Goal: Task Accomplishment & Management: Complete application form

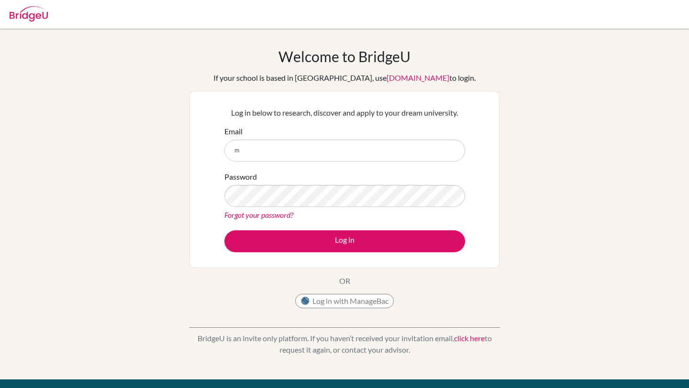
type input "madhusmitamohanty@kiitis.ac.in"
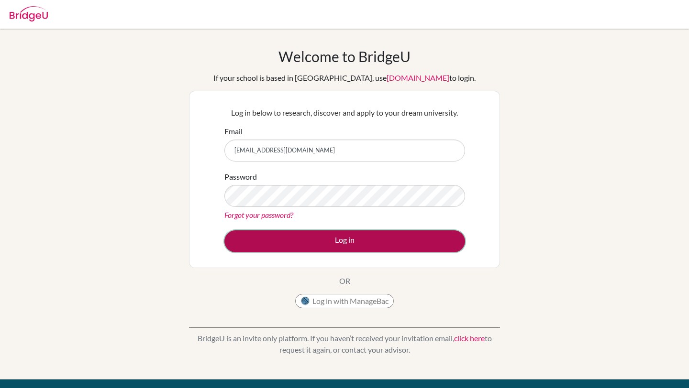
click at [305, 244] on button "Log in" at bounding box center [344, 242] width 241 height 22
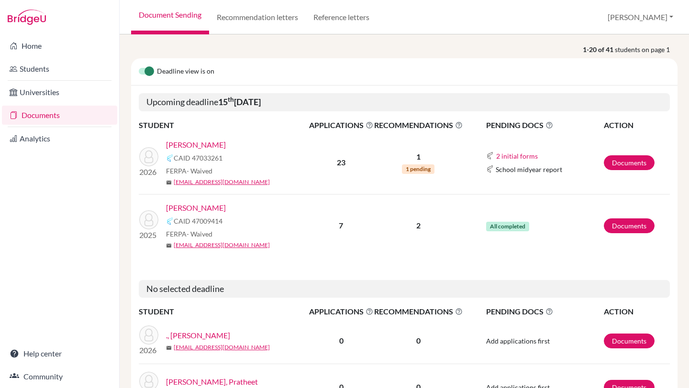
scroll to position [136, 0]
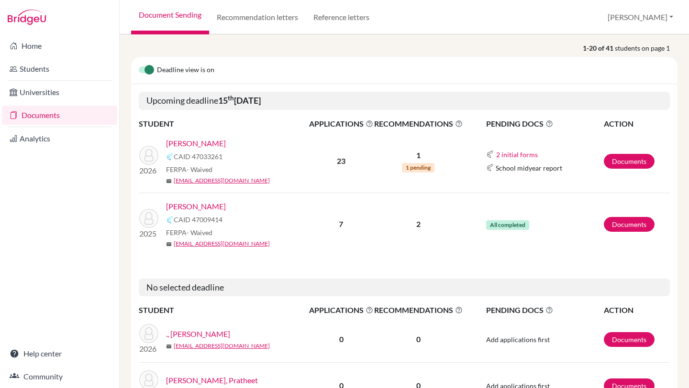
click at [178, 210] on link "[PERSON_NAME]" at bounding box center [196, 206] width 60 height 11
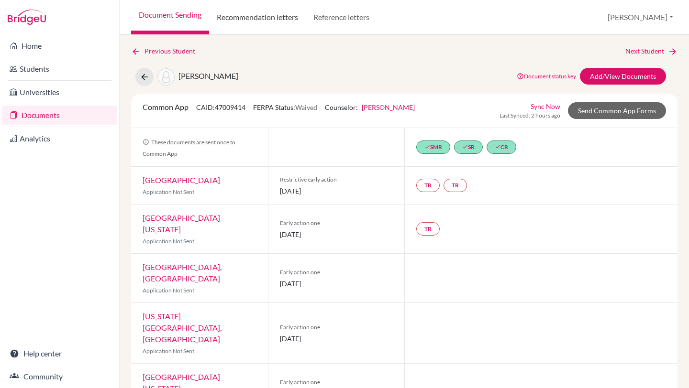
click at [278, 17] on link "Recommendation letters" at bounding box center [257, 17] width 97 height 34
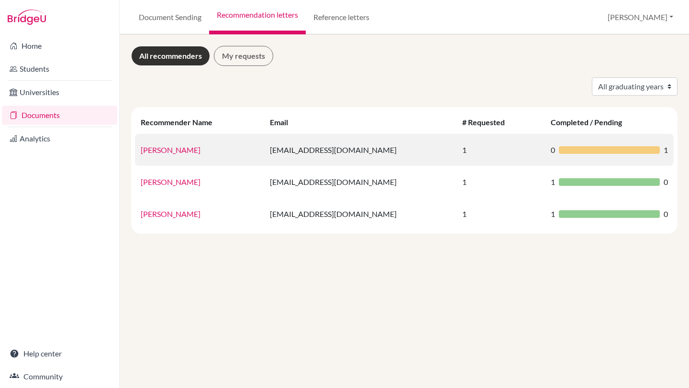
click at [566, 149] on div at bounding box center [609, 150] width 101 height 8
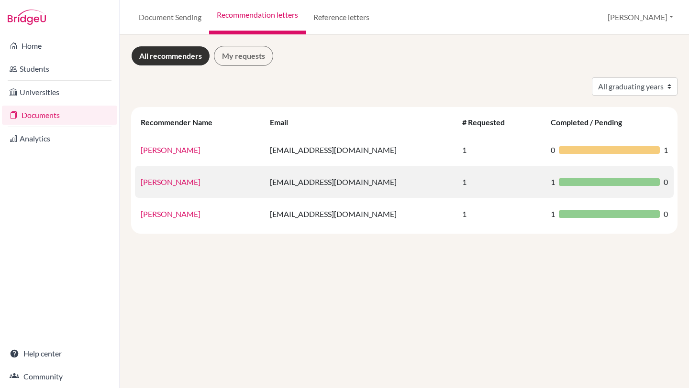
click at [457, 178] on td "1" at bounding box center [500, 182] width 89 height 32
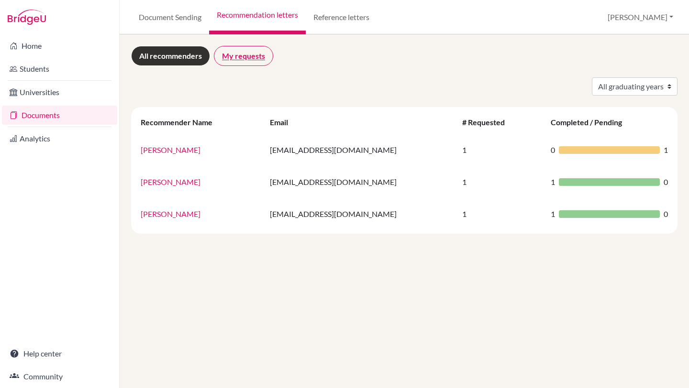
click at [255, 57] on link "My requests" at bounding box center [243, 56] width 59 height 20
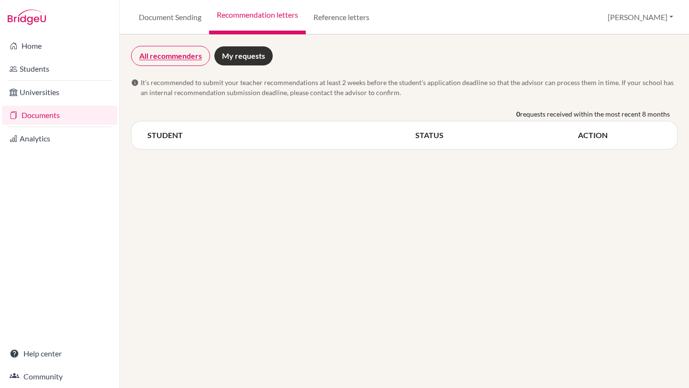
click at [178, 52] on link "All recommenders" at bounding box center [170, 56] width 79 height 20
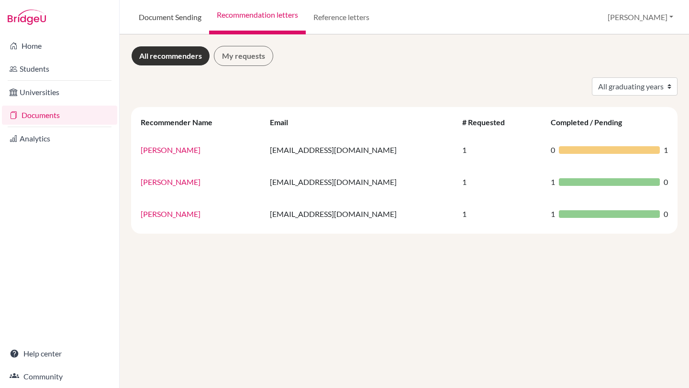
click at [177, 12] on link "Document Sending" at bounding box center [170, 17] width 78 height 34
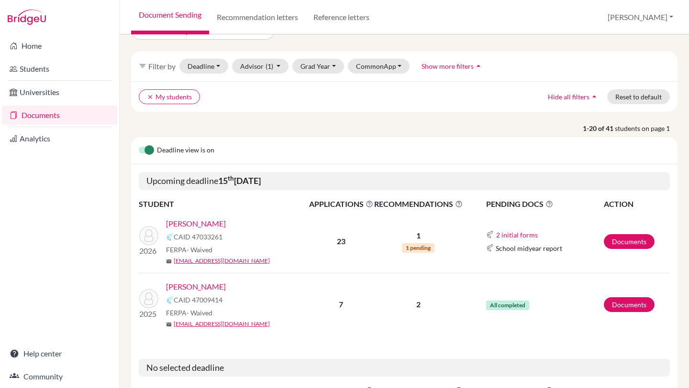
scroll to position [26, 0]
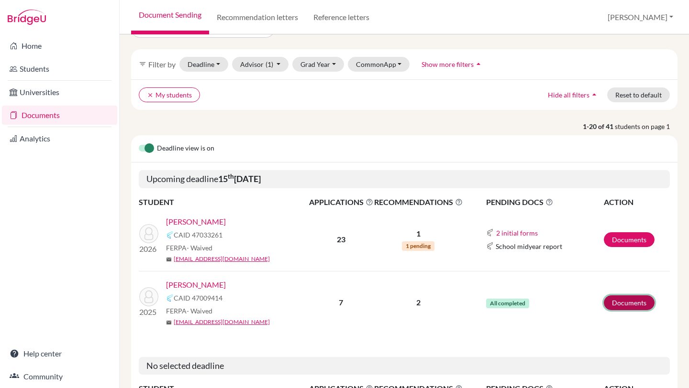
click at [620, 306] on link "Documents" at bounding box center [629, 303] width 51 height 15
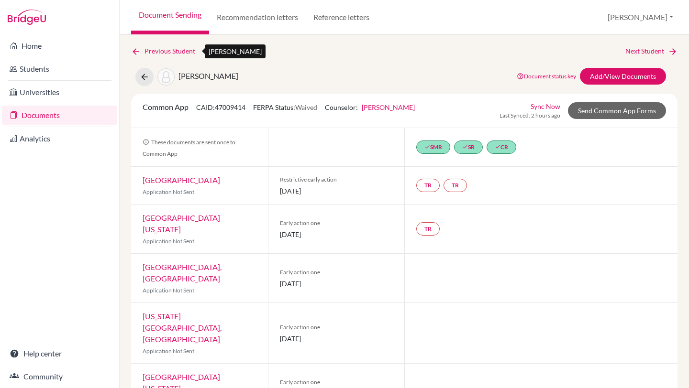
click at [135, 49] on icon at bounding box center [136, 52] width 10 height 10
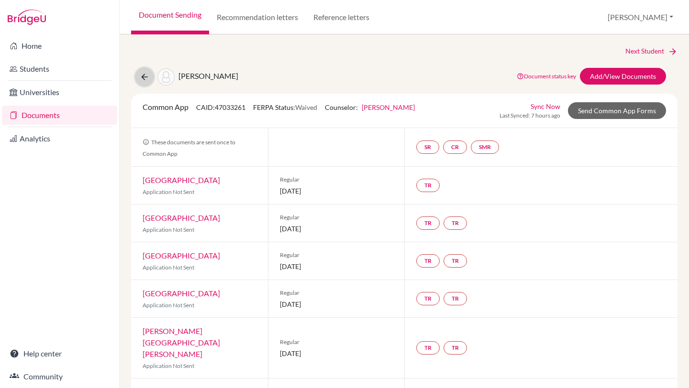
click at [144, 76] on icon at bounding box center [145, 77] width 10 height 10
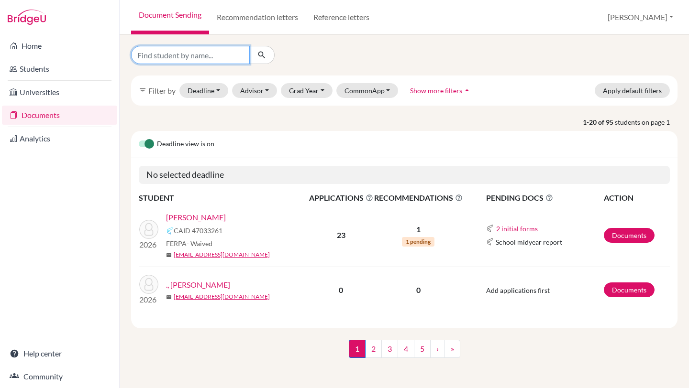
click at [200, 60] on input "Find student by name..." at bounding box center [190, 55] width 119 height 18
type input "jaydeep"
click at [265, 56] on icon "submit" at bounding box center [262, 55] width 10 height 10
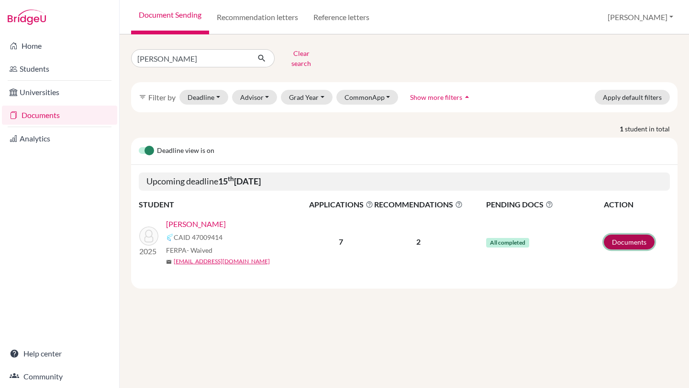
click at [626, 235] on link "Documents" at bounding box center [629, 242] width 51 height 15
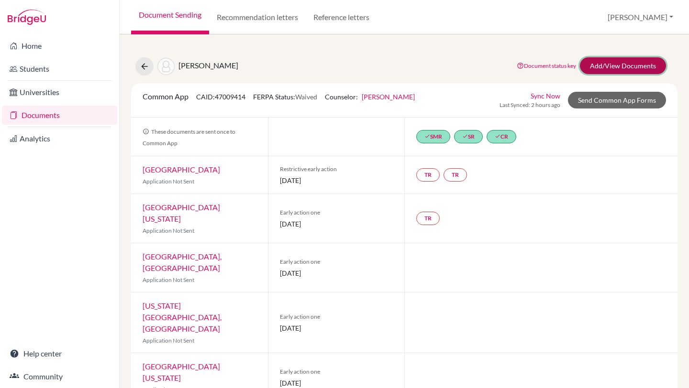
click at [595, 67] on link "Add/View Documents" at bounding box center [623, 65] width 86 height 17
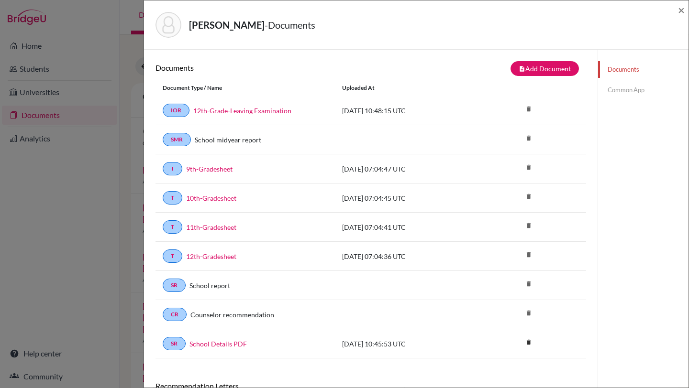
scroll to position [123, 0]
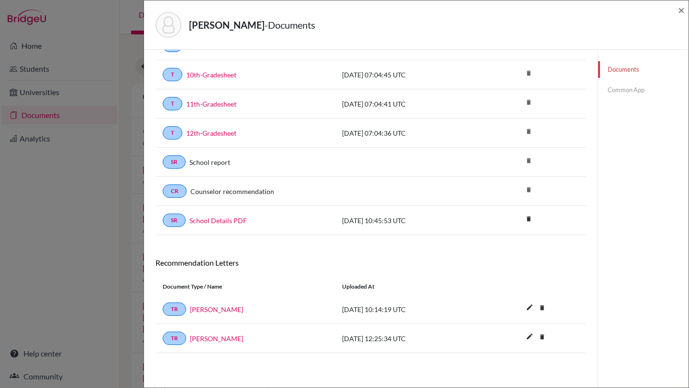
click at [630, 88] on link "Common App" at bounding box center [643, 90] width 90 height 17
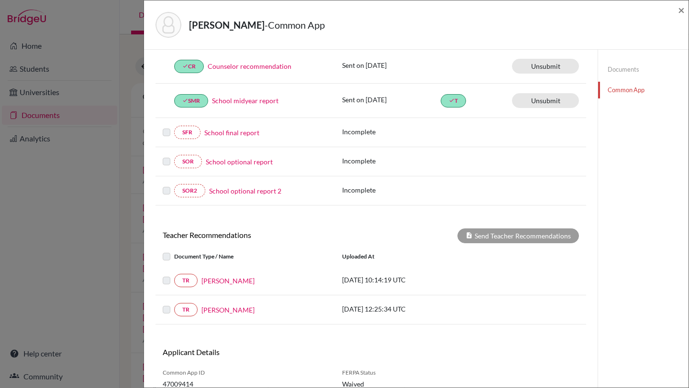
scroll to position [269, 0]
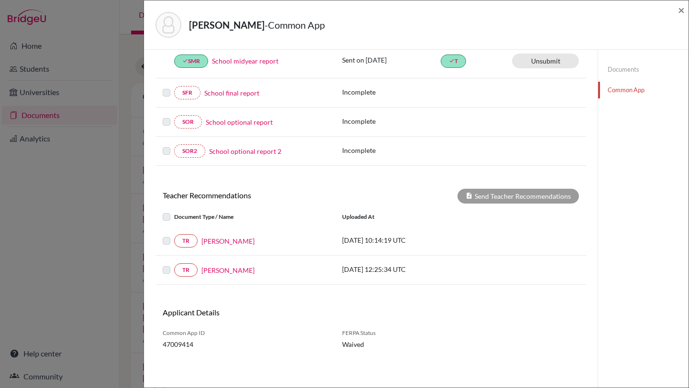
click at [174, 235] on label at bounding box center [174, 235] width 0 height 0
click at [183, 240] on link "TR" at bounding box center [185, 240] width 23 height 13
click at [237, 232] on div "TR Sunil Das 2025-10-09 10:14:19 UTC" at bounding box center [370, 241] width 431 height 29
click at [223, 233] on div "TR Sunil Das 2025-10-09 10:14:19 UTC" at bounding box center [370, 241] width 431 height 29
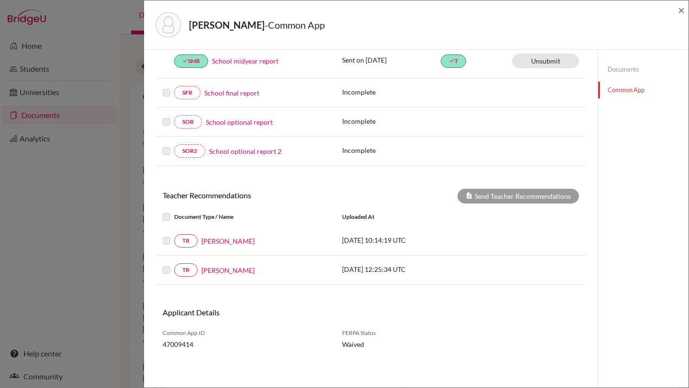
click at [231, 239] on div "Sunil Das" at bounding box center [263, 241] width 130 height 10
click at [213, 239] on link "Sunil Das" at bounding box center [227, 241] width 53 height 10
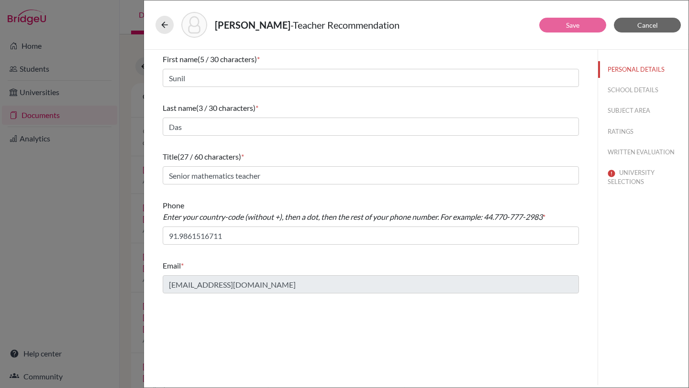
click at [457, 387] on div "Save Cancel First name (5 / 30 characters) * Sunil Last name (3 / 30 characters…" at bounding box center [416, 219] width 544 height 338
click at [613, 90] on button "SCHOOL DETAILS" at bounding box center [643, 90] width 90 height 17
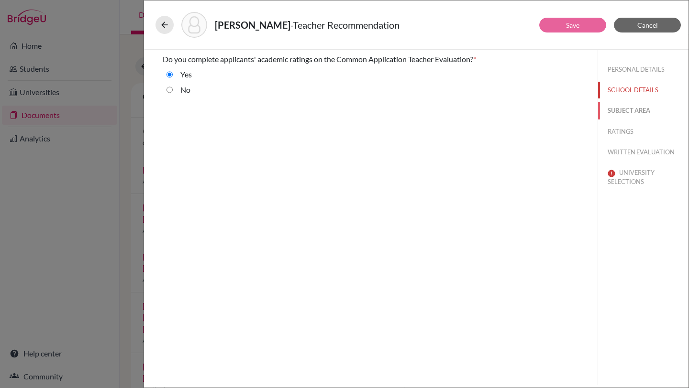
click at [621, 102] on button "SUBJECT AREA" at bounding box center [643, 110] width 90 height 17
select select "0"
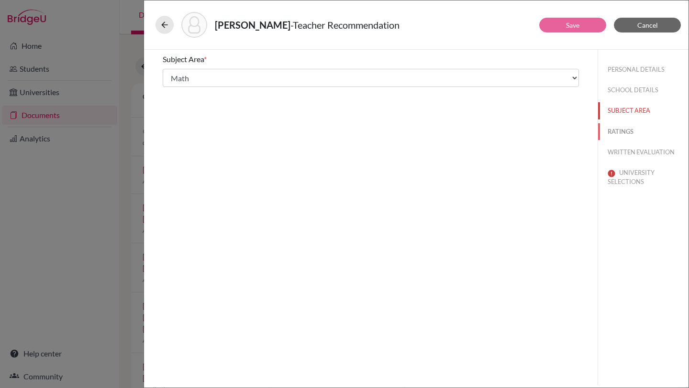
click at [620, 124] on button "RATINGS" at bounding box center [643, 131] width 90 height 17
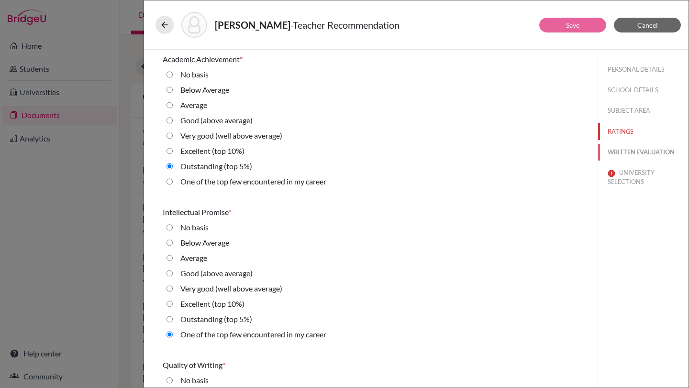
click at [619, 150] on button "WRITTEN EVALUATION" at bounding box center [643, 152] width 90 height 17
radio input "true"
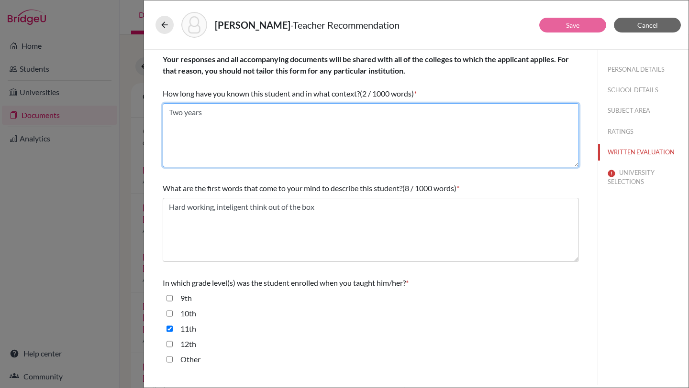
click at [210, 120] on textarea "Two years" at bounding box center [371, 135] width 416 height 64
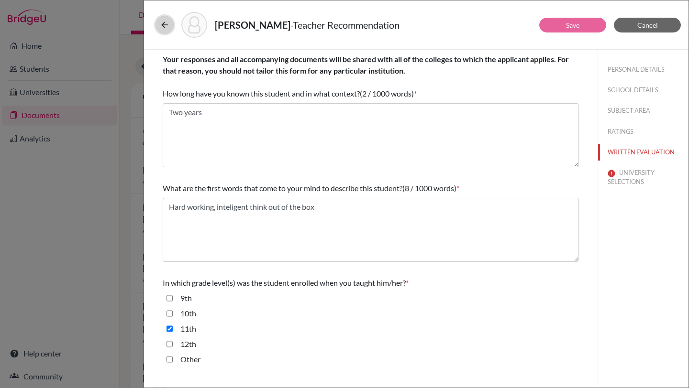
click at [166, 27] on icon at bounding box center [165, 25] width 10 height 10
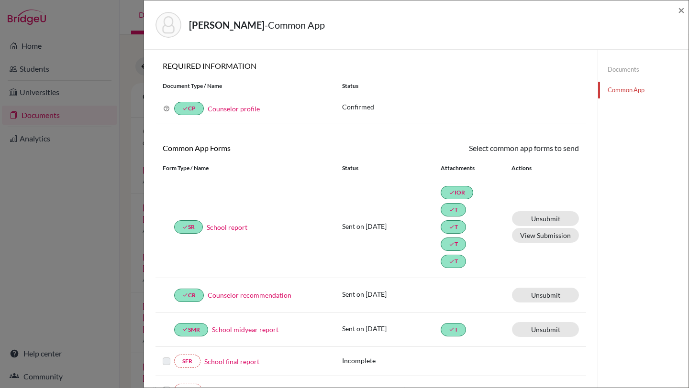
click at [610, 71] on link "Documents" at bounding box center [643, 69] width 90 height 17
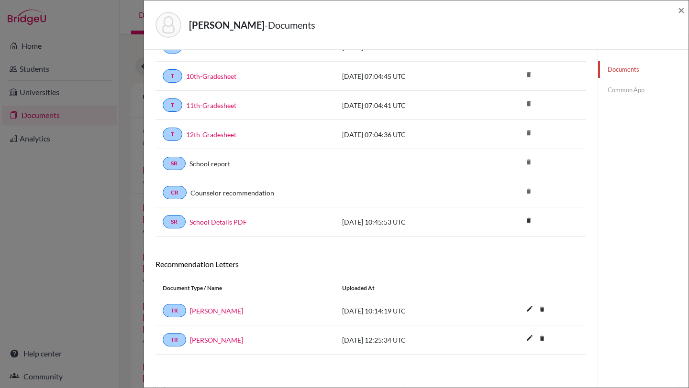
scroll to position [123, 0]
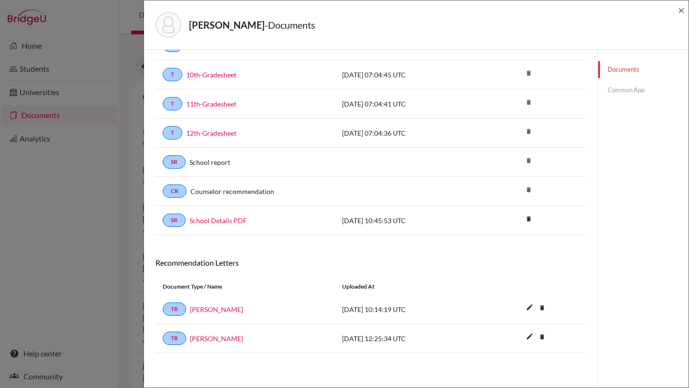
click at [634, 93] on link "Common App" at bounding box center [643, 90] width 90 height 17
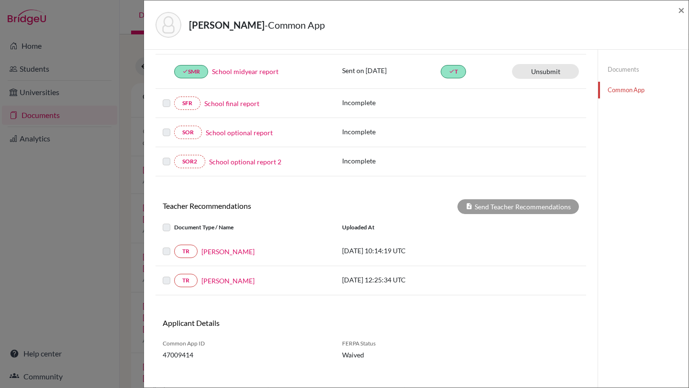
scroll to position [269, 0]
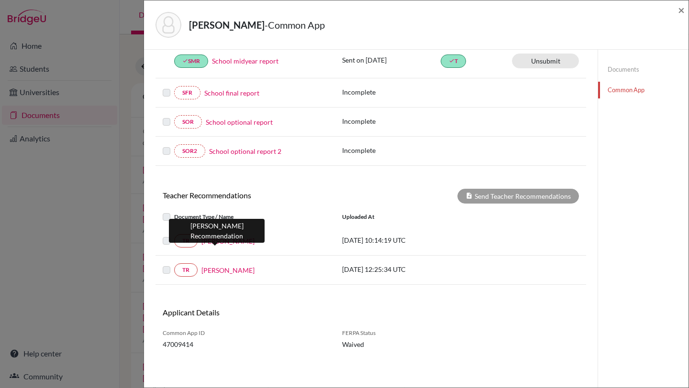
click at [211, 242] on link "[PERSON_NAME]" at bounding box center [227, 241] width 53 height 10
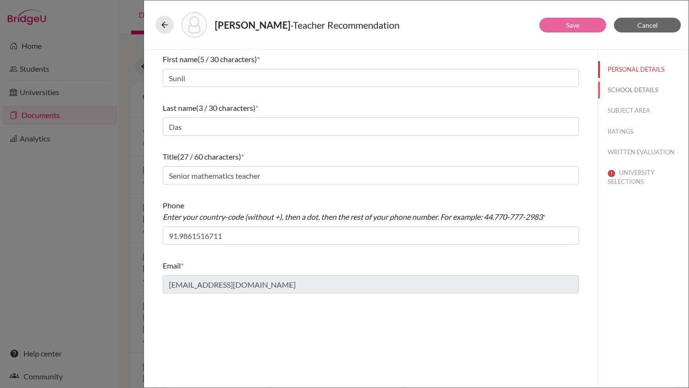
click at [642, 86] on button "SCHOOL DETAILS" at bounding box center [643, 90] width 90 height 17
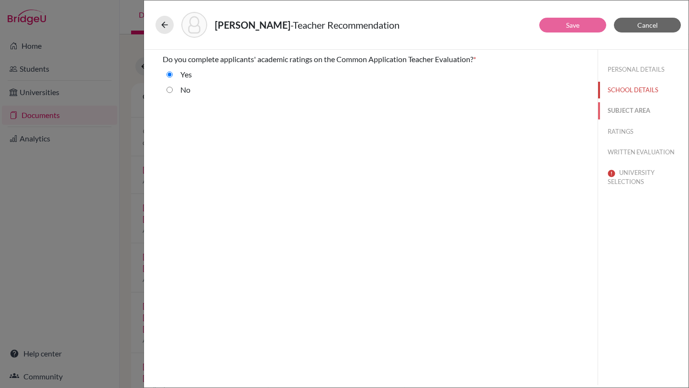
click at [632, 108] on button "SUBJECT AREA" at bounding box center [643, 110] width 90 height 17
select select "0"
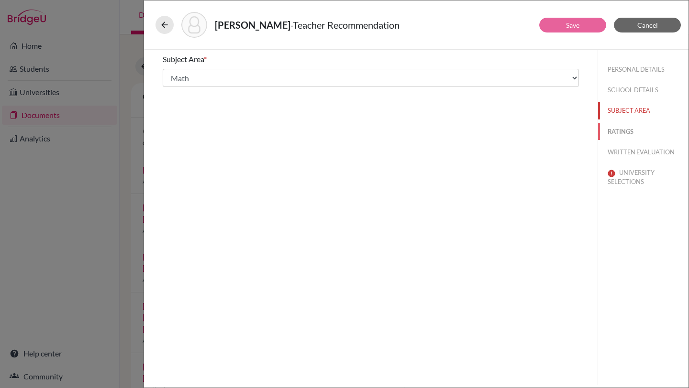
click at [624, 133] on button "RATINGS" at bounding box center [643, 131] width 90 height 17
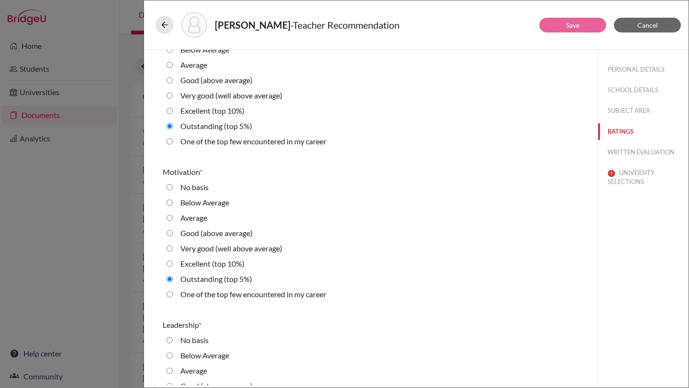
scroll to position [1122, 0]
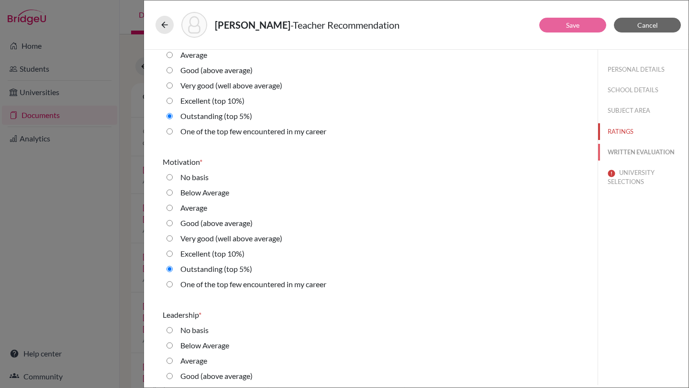
click at [621, 155] on button "WRITTEN EVALUATION" at bounding box center [643, 152] width 90 height 17
radio input "true"
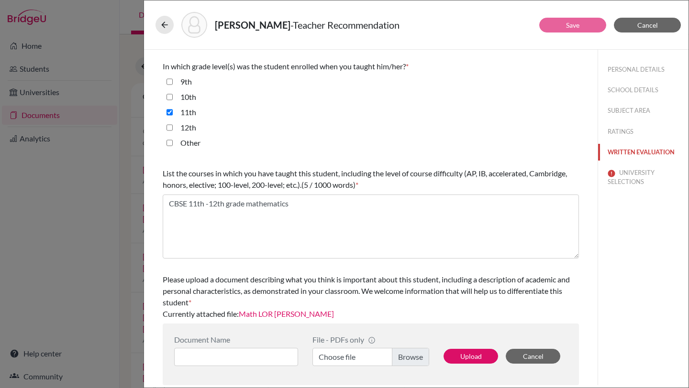
scroll to position [0, 0]
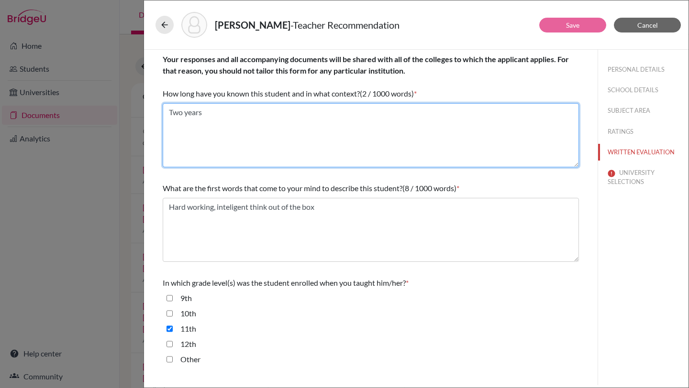
click at [355, 125] on textarea "Two years" at bounding box center [371, 135] width 416 height 64
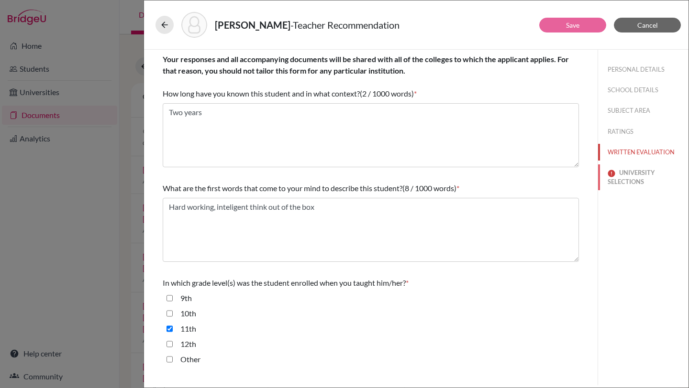
click at [618, 176] on button "UNIVERSITY SELECTIONS" at bounding box center [643, 178] width 90 height 26
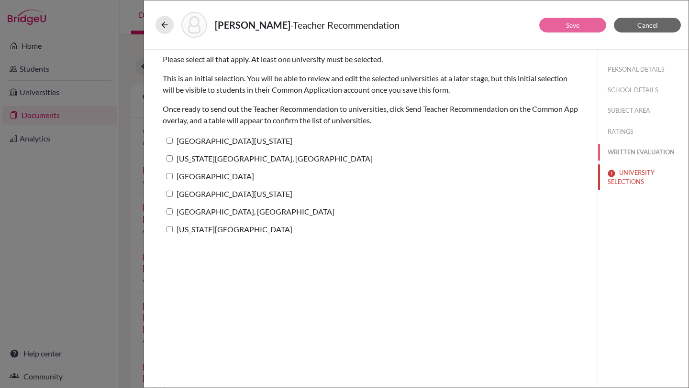
click at [633, 147] on button "WRITTEN EVALUATION" at bounding box center [643, 152] width 90 height 17
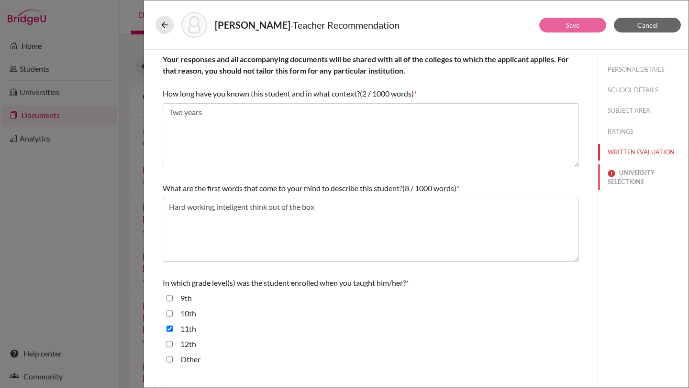
click at [632, 178] on button "UNIVERSITY SELECTIONS" at bounding box center [643, 178] width 90 height 26
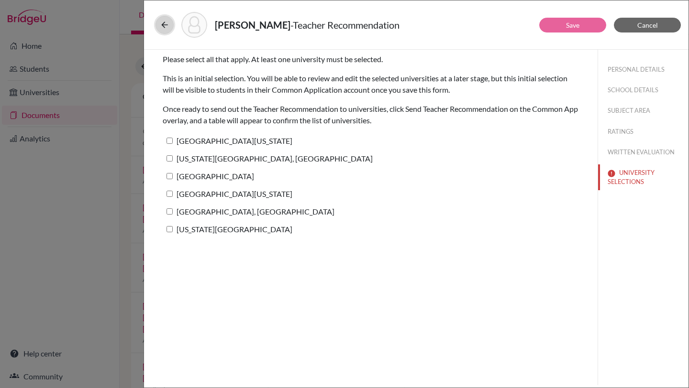
click at [164, 22] on icon at bounding box center [165, 25] width 10 height 10
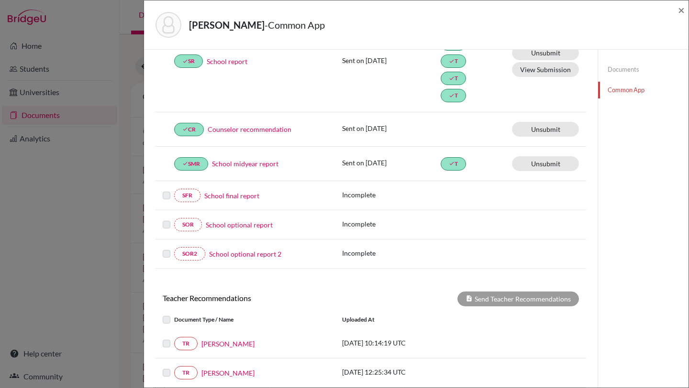
scroll to position [269, 0]
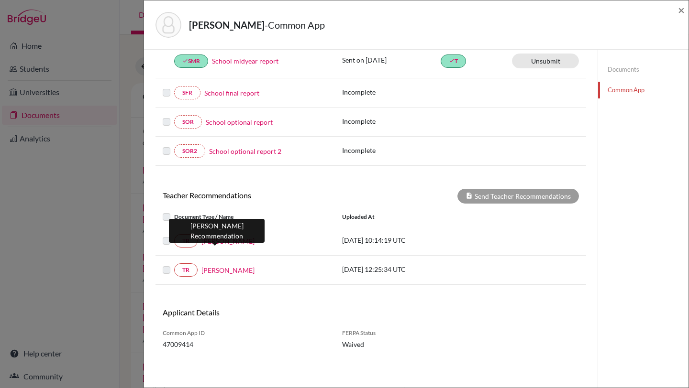
click at [211, 240] on link "[PERSON_NAME]" at bounding box center [227, 241] width 53 height 10
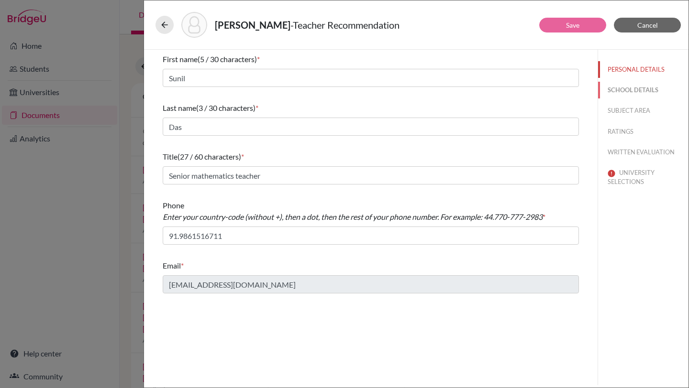
click at [627, 93] on button "SCHOOL DETAILS" at bounding box center [643, 90] width 90 height 17
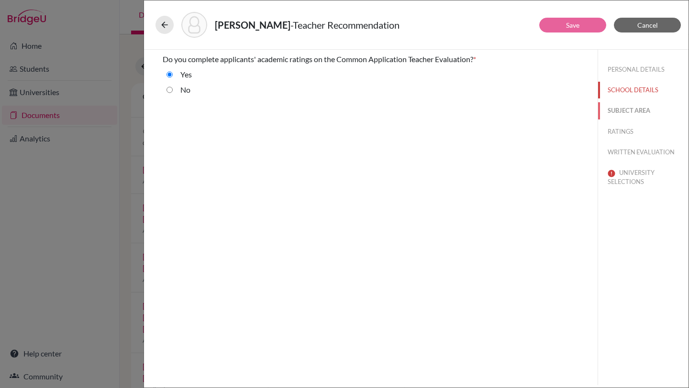
click at [632, 111] on button "SUBJECT AREA" at bounding box center [643, 110] width 90 height 17
select select "0"
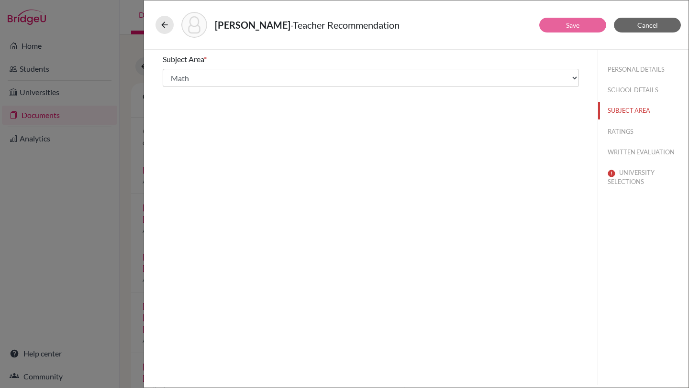
click at [618, 140] on div "PERSONAL DETAILS SCHOOL DETAILS SUBJECT AREA RATINGS WRITTEN EVALUATION UNIVERS…" at bounding box center [643, 124] width 90 height 148
click at [617, 132] on button "RATINGS" at bounding box center [643, 131] width 90 height 17
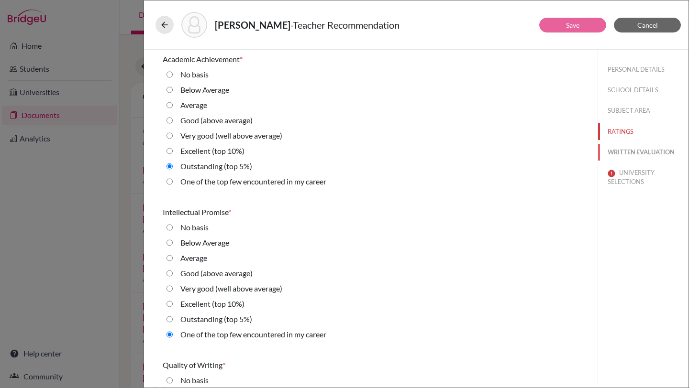
click at [617, 153] on button "WRITTEN EVALUATION" at bounding box center [643, 152] width 90 height 17
radio input "true"
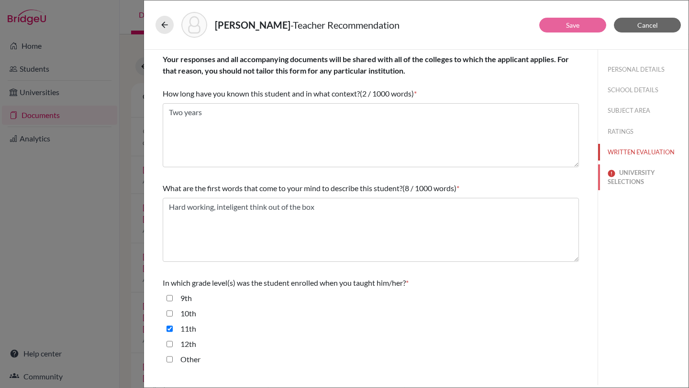
click at [628, 185] on button "UNIVERSITY SELECTIONS" at bounding box center [643, 178] width 90 height 26
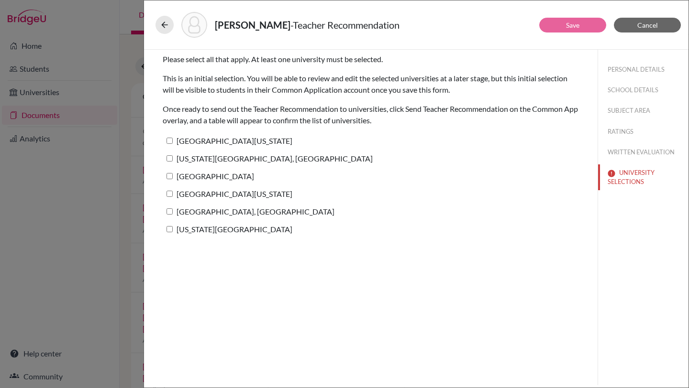
click at [168, 138] on input "[GEOGRAPHIC_DATA][US_STATE]" at bounding box center [169, 141] width 6 height 6
checkbox input "true"
click at [168, 161] on input "[US_STATE][GEOGRAPHIC_DATA], [GEOGRAPHIC_DATA]" at bounding box center [169, 158] width 6 height 6
checkbox input "true"
click at [169, 175] on input "[GEOGRAPHIC_DATA]" at bounding box center [169, 176] width 6 height 6
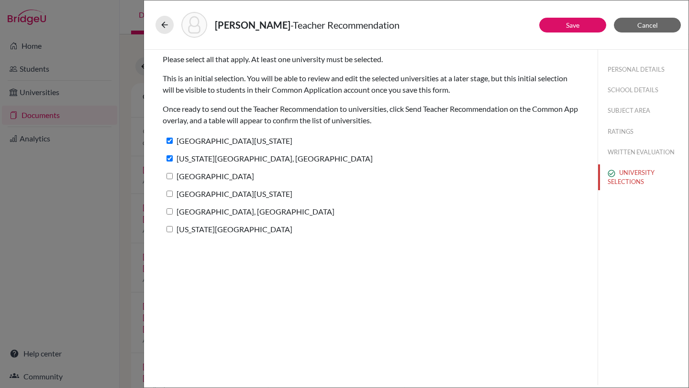
checkbox input "true"
click at [169, 197] on input "[GEOGRAPHIC_DATA][US_STATE]" at bounding box center [169, 194] width 6 height 6
checkbox input "true"
click at [168, 214] on input "[GEOGRAPHIC_DATA], [GEOGRAPHIC_DATA]" at bounding box center [169, 212] width 6 height 6
checkbox input "true"
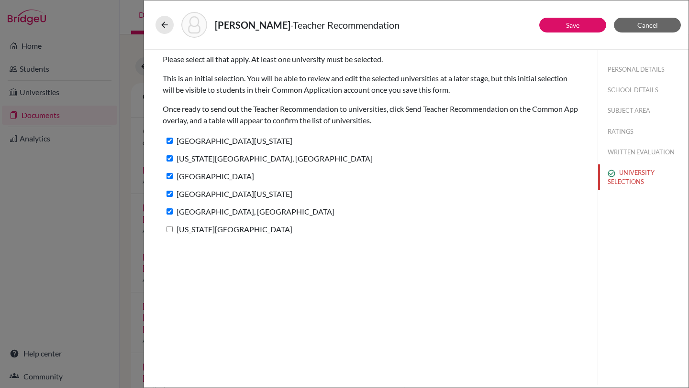
click at [168, 228] on input "[US_STATE][GEOGRAPHIC_DATA]" at bounding box center [169, 229] width 6 height 6
checkbox input "true"
click at [649, 150] on button "WRITTEN EVALUATION" at bounding box center [643, 152] width 90 height 17
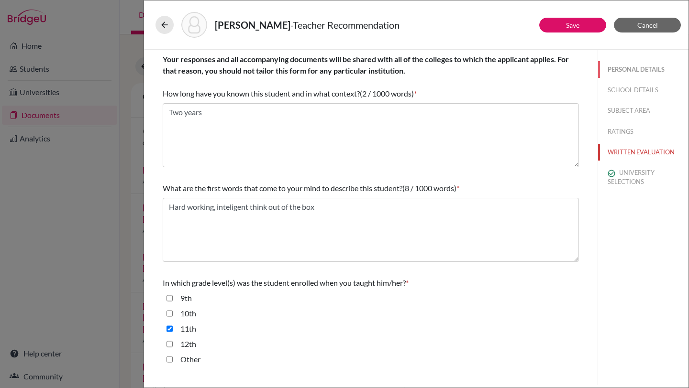
click at [626, 70] on button "PERSONAL DETAILS" at bounding box center [643, 69] width 90 height 17
type input "91.9861516711"
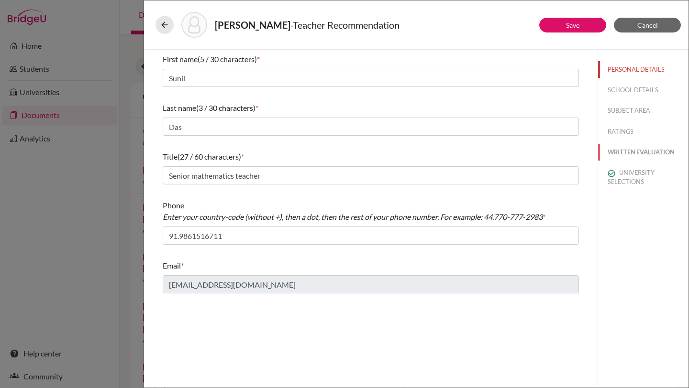
click at [631, 148] on button "WRITTEN EVALUATION" at bounding box center [643, 152] width 90 height 17
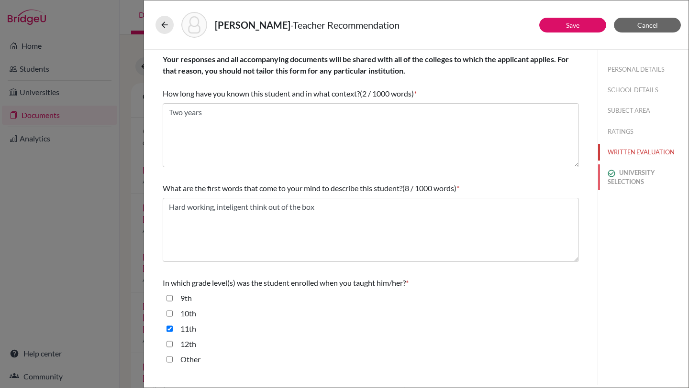
click at [642, 178] on button "UNIVERSITY SELECTIONS" at bounding box center [643, 178] width 90 height 26
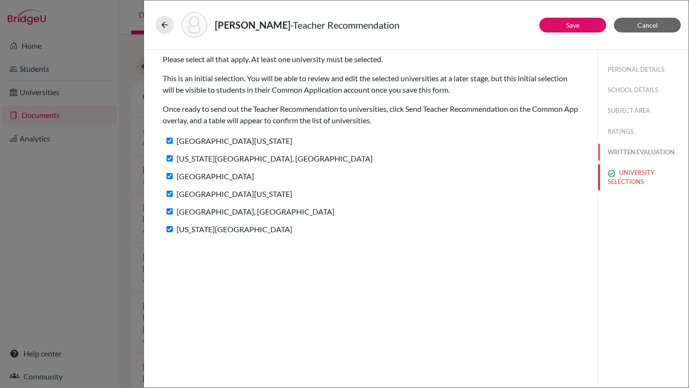
click at [623, 150] on button "WRITTEN EVALUATION" at bounding box center [643, 152] width 90 height 17
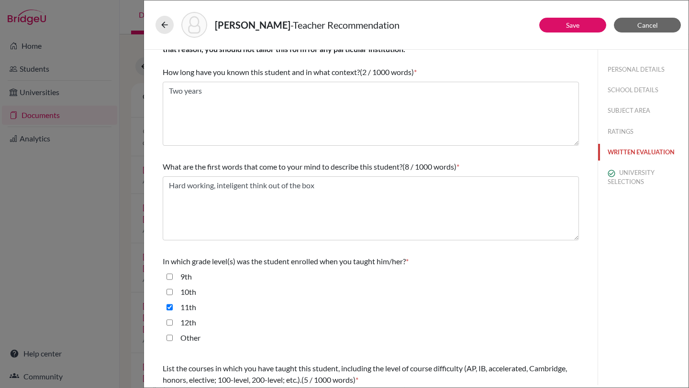
scroll to position [26, 0]
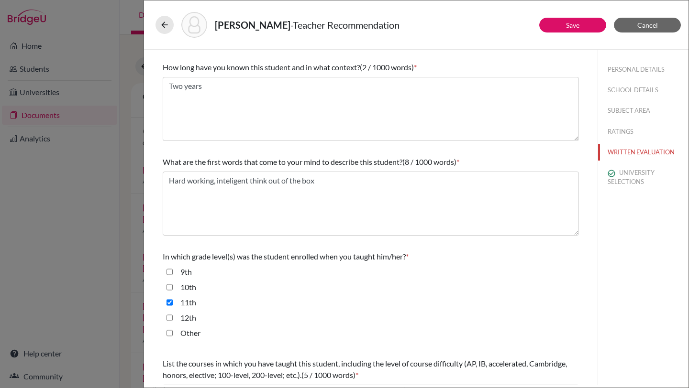
click at [167, 317] on input "12th" at bounding box center [169, 317] width 6 height 11
checkbox input "true"
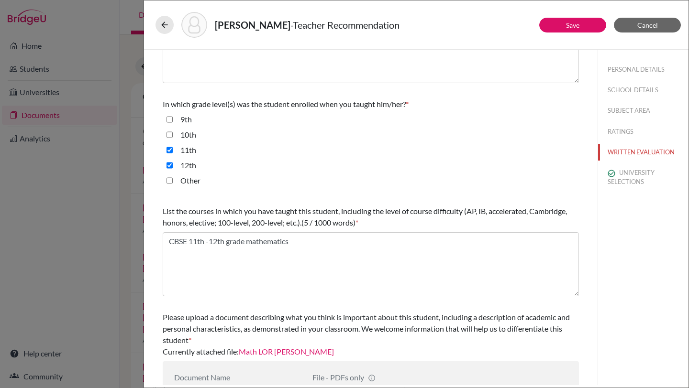
scroll to position [180, 0]
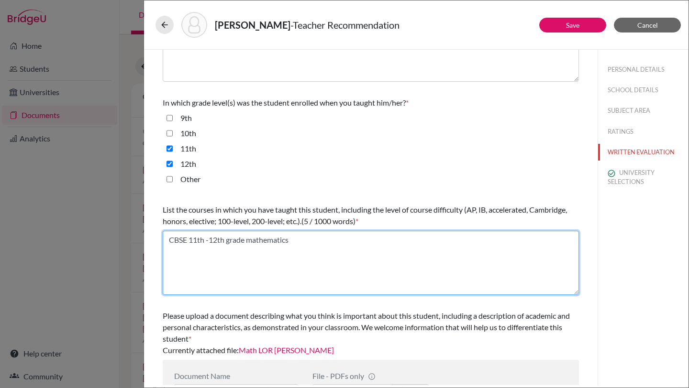
click at [251, 240] on textarea "CBSE 11th -12th grade mathematics" at bounding box center [371, 263] width 416 height 64
click at [231, 241] on textarea "CBSE 11th -12th grade Mathematics" at bounding box center [371, 263] width 416 height 64
click at [167, 241] on textarea "CBSE 11th -12th Grade Mathematics" at bounding box center [371, 263] width 416 height 64
click at [246, 244] on textarea "CBSE 11th -12th Grade Mathematics" at bounding box center [371, 263] width 416 height 64
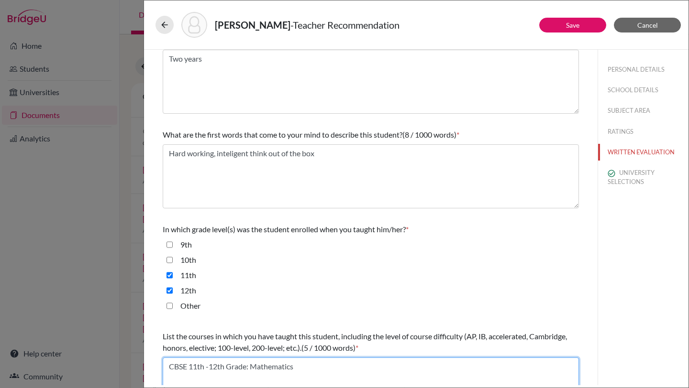
scroll to position [0, 0]
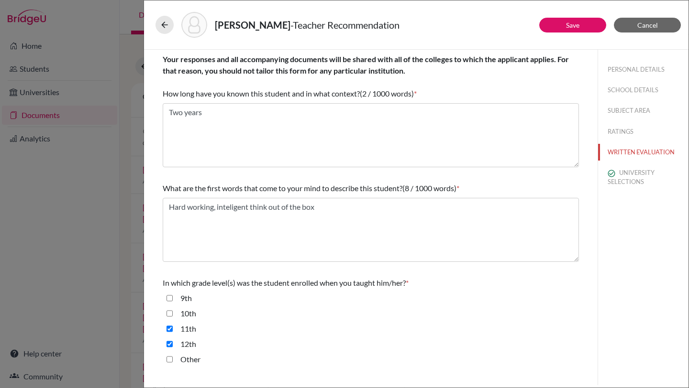
type textarea "CBSE 11th -12th Grade: Mathematics"
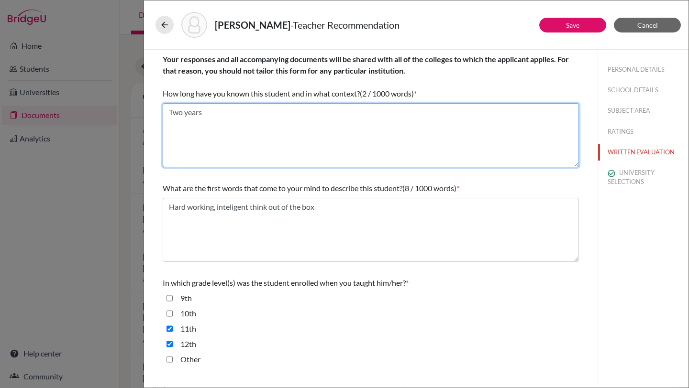
drag, startPoint x: 225, startPoint y: 114, endPoint x: 168, endPoint y: 111, distance: 57.5
click at [168, 112] on textarea "Two years" at bounding box center [371, 135] width 416 height 64
paste textarea "I have known Jaydeep Rath for two years as his mathematics teacher during Grade…"
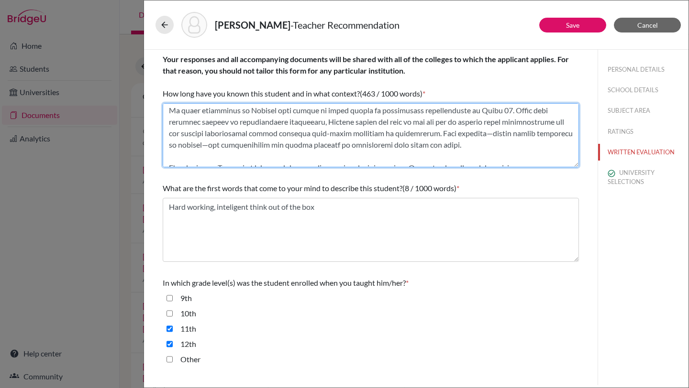
scroll to position [77, 0]
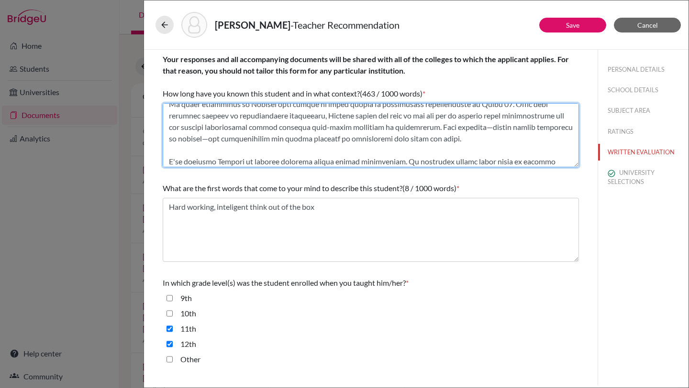
click at [468, 130] on textarea at bounding box center [371, 135] width 416 height 64
click at [203, 141] on textarea at bounding box center [371, 135] width 416 height 64
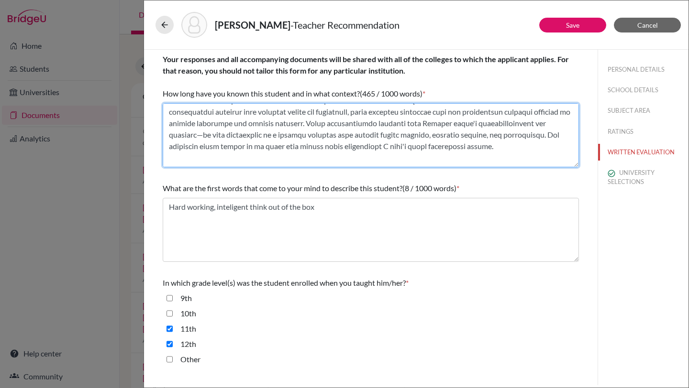
scroll to position [140, 0]
click at [203, 134] on textarea at bounding box center [371, 135] width 416 height 64
click at [225, 134] on textarea at bounding box center [371, 135] width 416 height 64
click at [275, 131] on textarea at bounding box center [371, 135] width 416 height 64
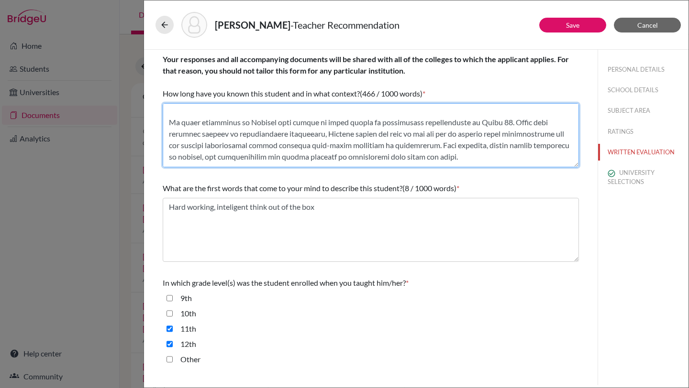
scroll to position [61, 0]
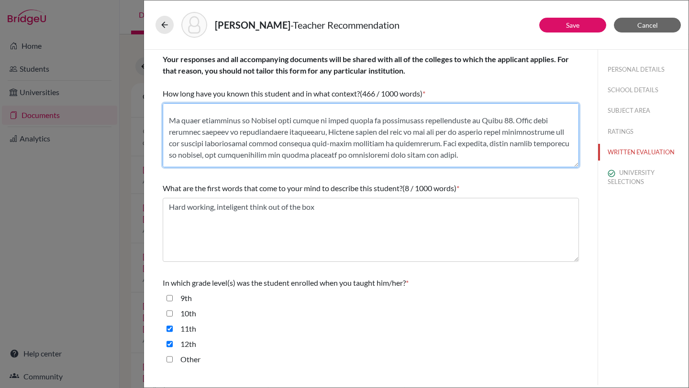
drag, startPoint x: 458, startPoint y: 155, endPoint x: 165, endPoint y: 116, distance: 295.4
click at [165, 117] on textarea at bounding box center [371, 135] width 416 height 64
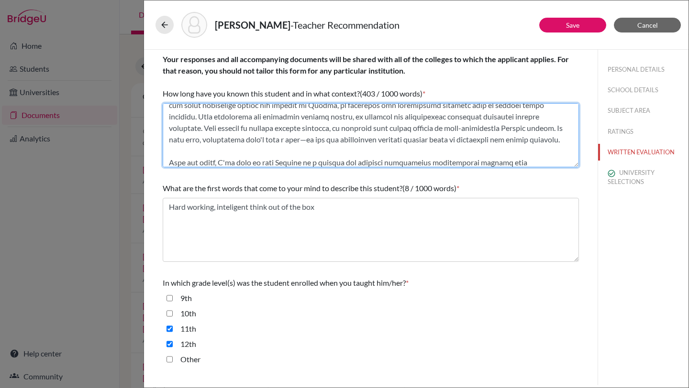
scroll to position [233, 0]
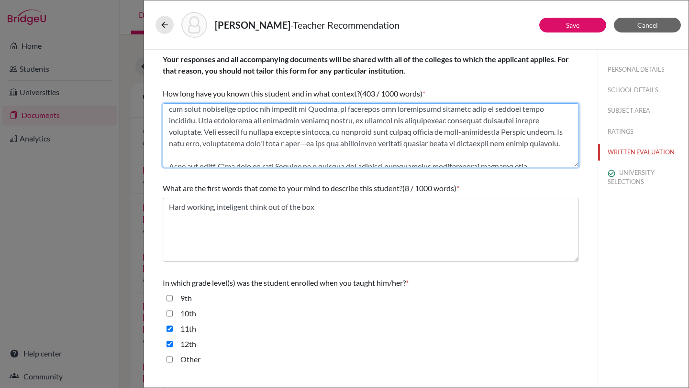
drag, startPoint x: 167, startPoint y: 116, endPoint x: 230, endPoint y: 155, distance: 73.3
click at [230, 155] on textarea at bounding box center [371, 135] width 416 height 64
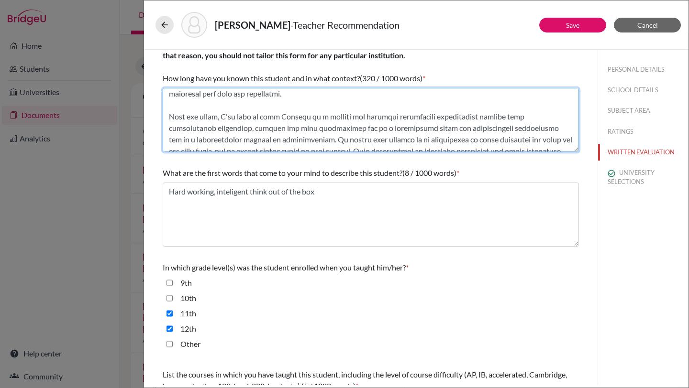
scroll to position [218, 0]
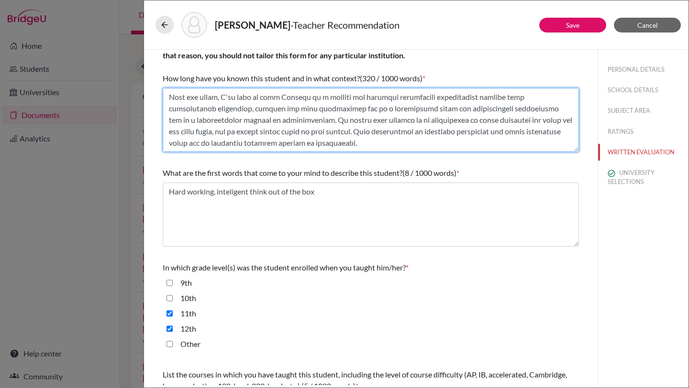
type textarea "I have known Jaydeep Rath for two years as his mathematics teacher during Grade…"
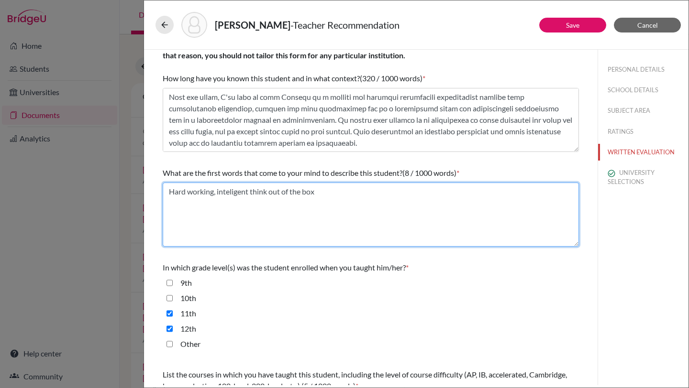
click at [343, 220] on textarea "Hard working, inteligent think out of the box" at bounding box center [371, 215] width 416 height 64
drag, startPoint x: 166, startPoint y: 191, endPoint x: 238, endPoint y: 224, distance: 78.8
click at [238, 224] on textarea "Hard working, inteligent think out of the box" at bounding box center [371, 215] width 416 height 64
paste textarea "Rigorous: Jaydeep pursues precision by probing derivations, testing multiple ap…"
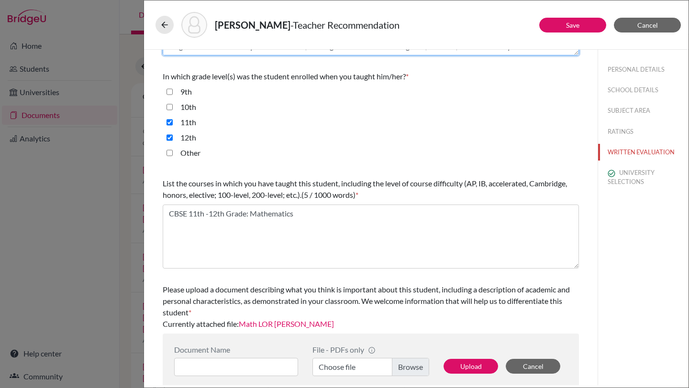
scroll to position [217, 0]
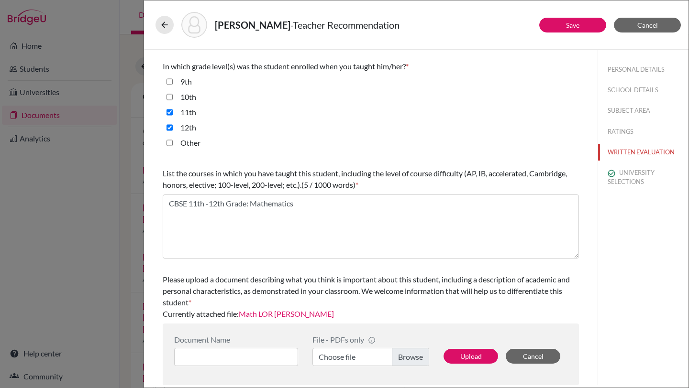
type textarea "Rigorous: Jaydeep pursues precision by probing derivations, testing multiple ap…"
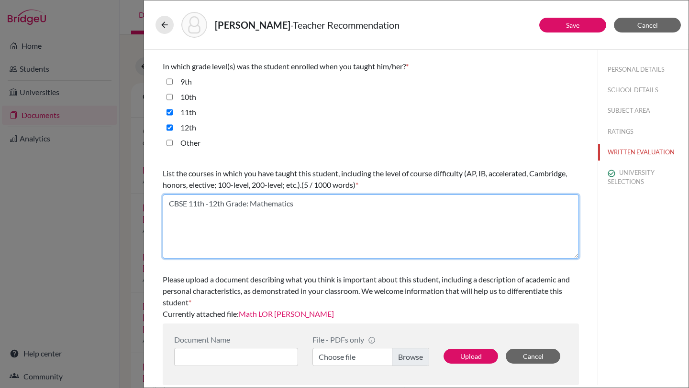
click at [304, 215] on textarea "CBSE 11th -12th Grade: Mathematics" at bounding box center [371, 227] width 416 height 64
type textarea "CBSE 11th -12th Grade: Mathematics"
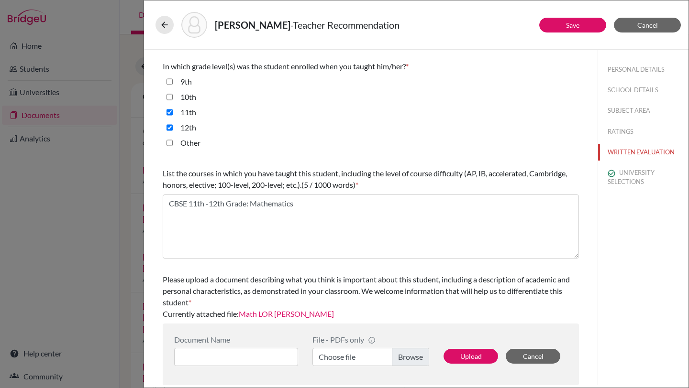
click at [343, 284] on span "Please upload a document describing what you think is important about this stud…" at bounding box center [366, 291] width 407 height 32
click at [469, 356] on button "Upload" at bounding box center [471, 356] width 55 height 15
click at [577, 25] on link "Save" at bounding box center [572, 25] width 13 height 8
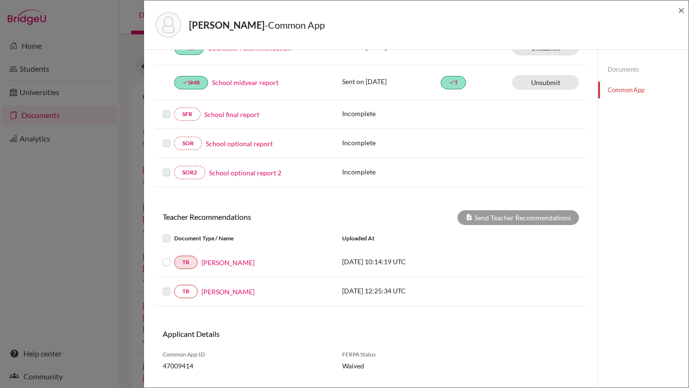
scroll to position [269, 0]
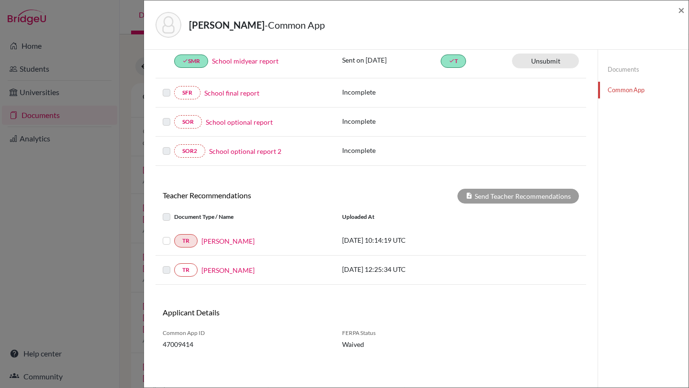
click at [200, 269] on div "[PERSON_NAME]" at bounding box center [263, 271] width 130 height 10
click at [222, 268] on link "[PERSON_NAME]" at bounding box center [227, 271] width 53 height 10
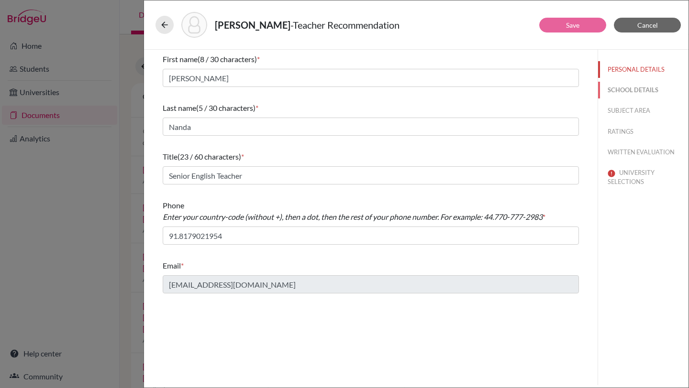
click at [617, 91] on button "SCHOOL DETAILS" at bounding box center [643, 90] width 90 height 17
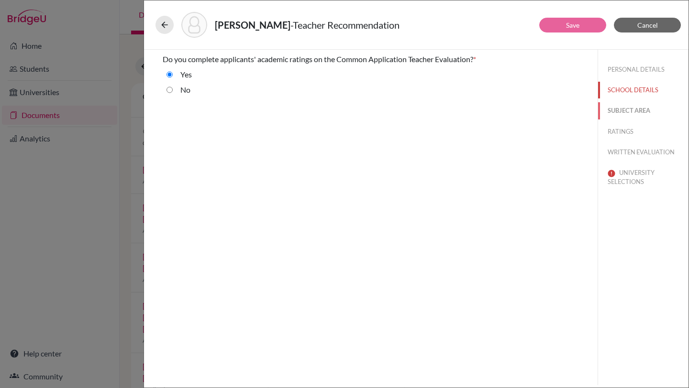
click at [619, 110] on button "SUBJECT AREA" at bounding box center [643, 110] width 90 height 17
select select "1"
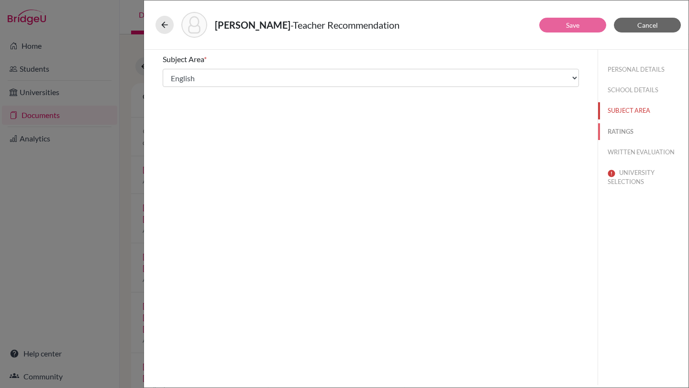
click at [621, 130] on button "RATINGS" at bounding box center [643, 131] width 90 height 17
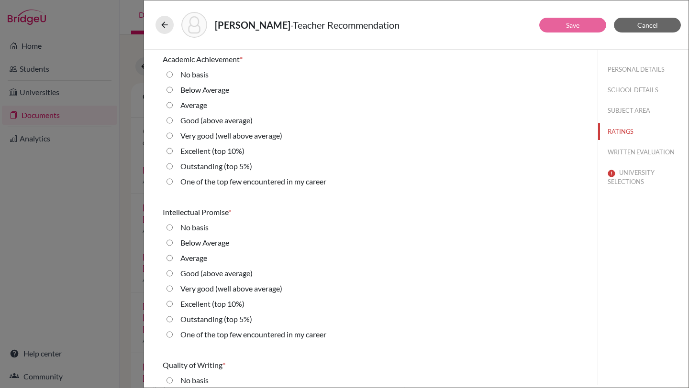
click at [172, 166] on 5\%\) "Outstanding (top 5%)" at bounding box center [169, 166] width 6 height 11
radio 5\%\) "true"
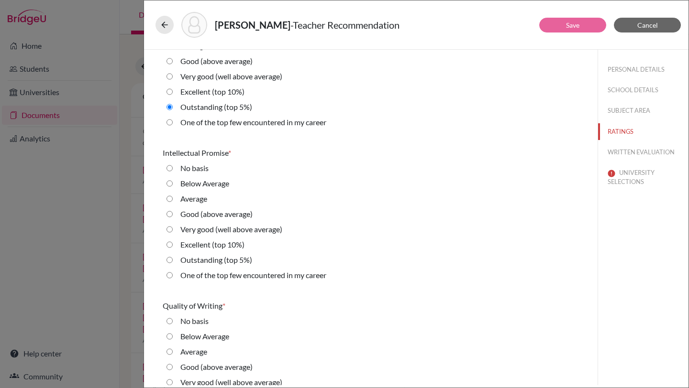
scroll to position [73, 0]
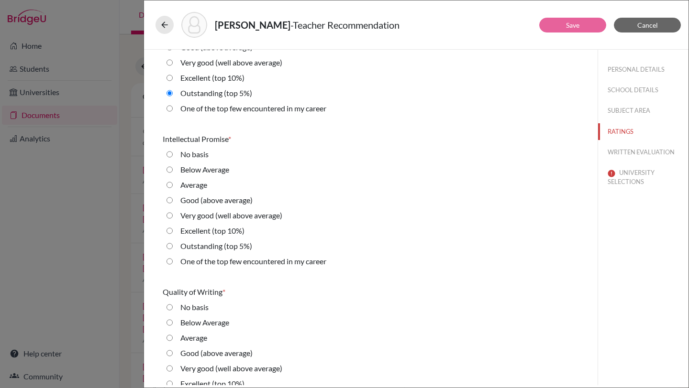
click at [166, 245] on 5\%\) "Outstanding (top 5%)" at bounding box center [169, 246] width 6 height 11
radio 5\%\) "true"
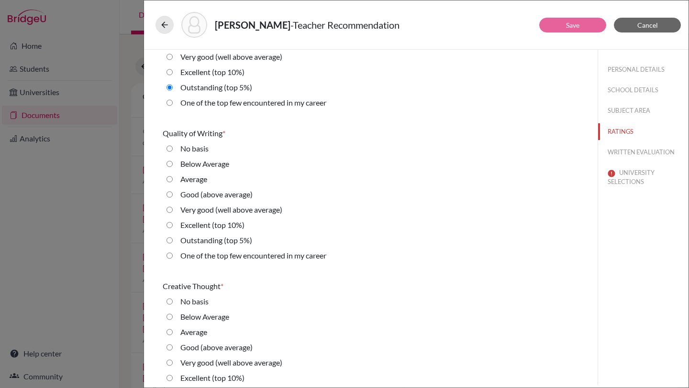
scroll to position [236, 0]
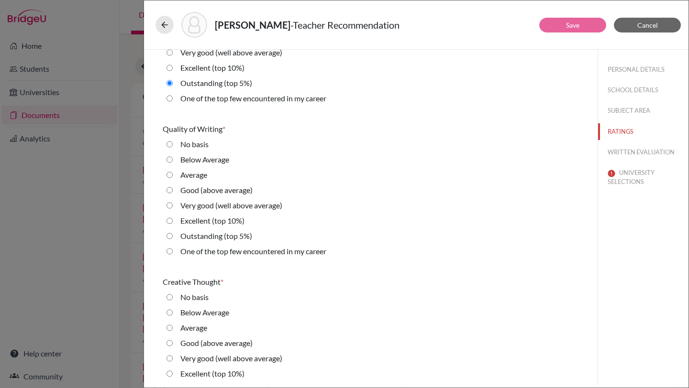
click at [169, 235] on 5\%\) "Outstanding (top 5%)" at bounding box center [169, 236] width 6 height 11
radio 5\%\) "true"
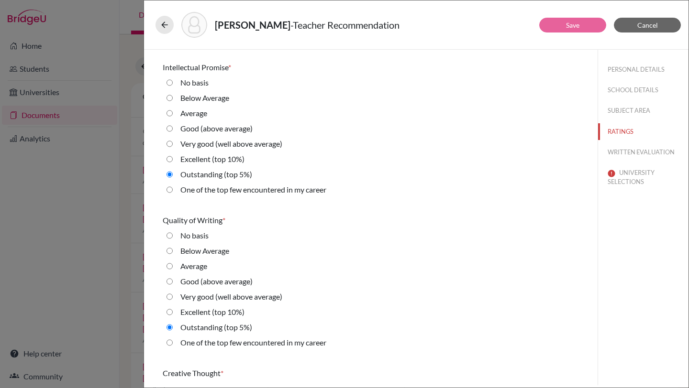
scroll to position [141, 0]
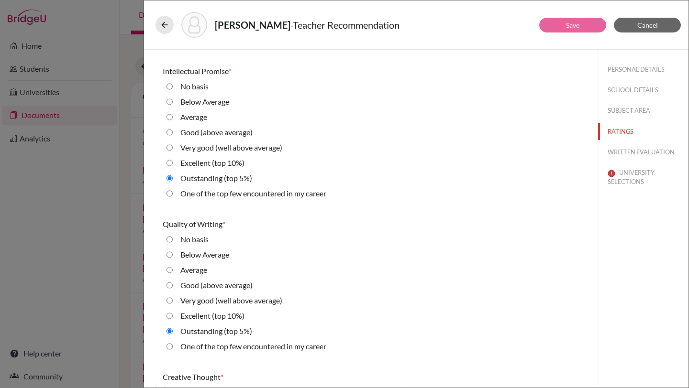
click at [166, 192] on career "One of the top few encountered in my career" at bounding box center [169, 193] width 6 height 11
radio career "true"
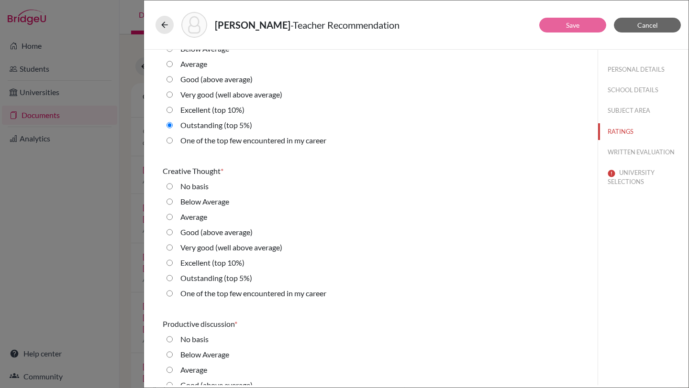
scroll to position [381, 0]
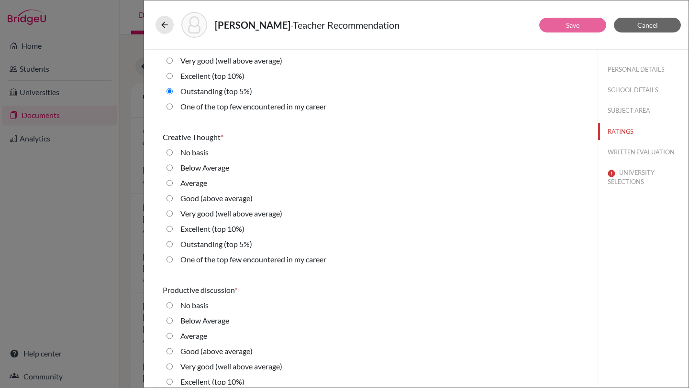
click at [169, 230] on 10\%\) "Excellent (top 10%)" at bounding box center [169, 228] width 6 height 11
radio 10\%\) "true"
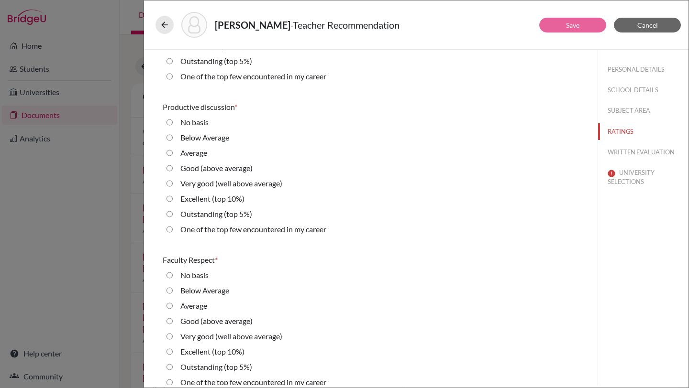
scroll to position [576, 0]
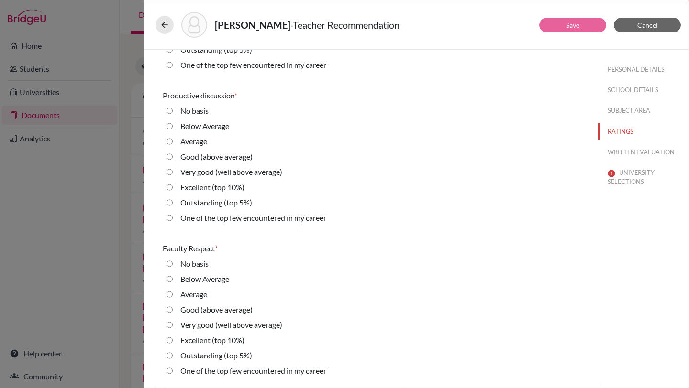
click at [170, 202] on 5\%\) "Outstanding (top 5%)" at bounding box center [169, 202] width 6 height 11
radio 5\%\) "true"
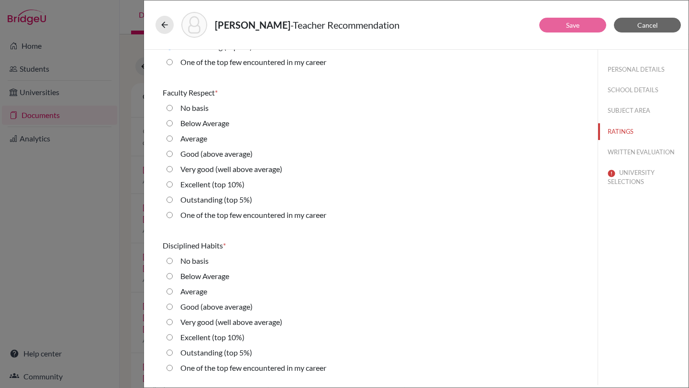
scroll to position [733, 0]
click at [168, 197] on 5\%\) "Outstanding (top 5%)" at bounding box center [169, 198] width 6 height 11
radio 5\%\) "true"
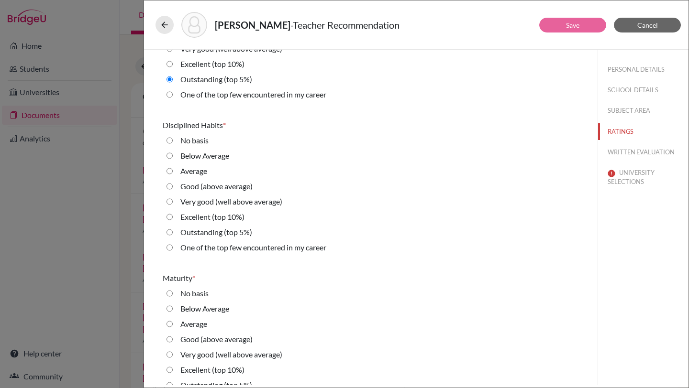
scroll to position [881, 0]
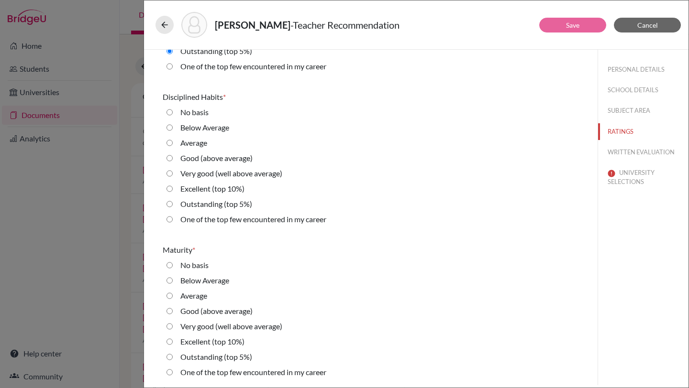
click at [170, 205] on 5\%\) "Outstanding (top 5%)" at bounding box center [169, 204] width 6 height 11
radio 5\%\) "true"
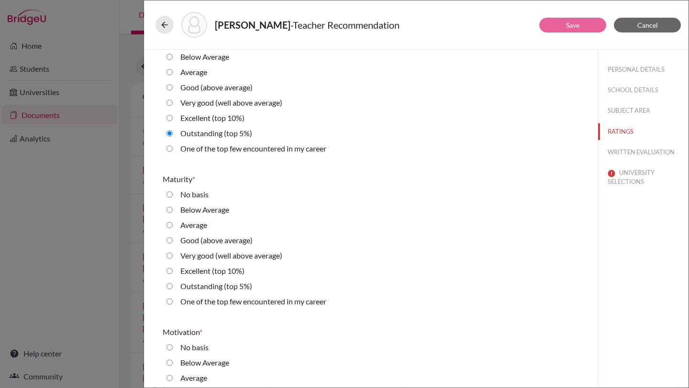
scroll to position [1024, 0]
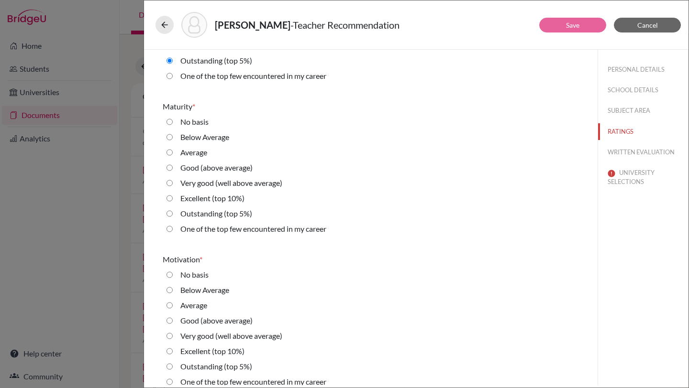
click at [169, 229] on career "One of the top few encountered in my career" at bounding box center [169, 228] width 6 height 11
radio career "true"
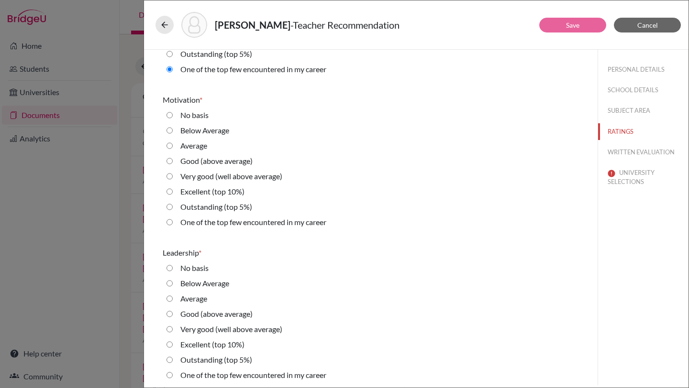
scroll to position [1248, 0]
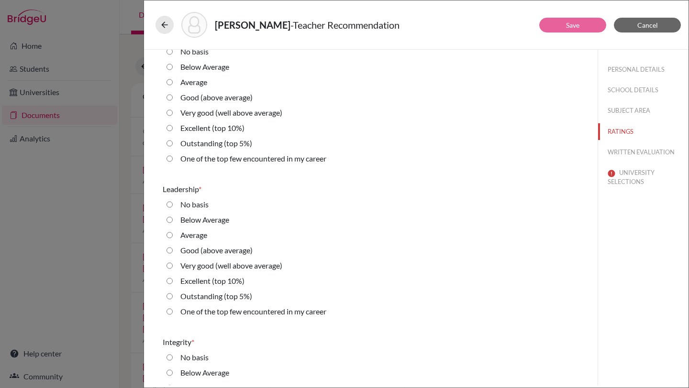
click at [169, 144] on 5\%\) "Outstanding (top 5%)" at bounding box center [169, 143] width 6 height 11
radio 5\%\) "true"
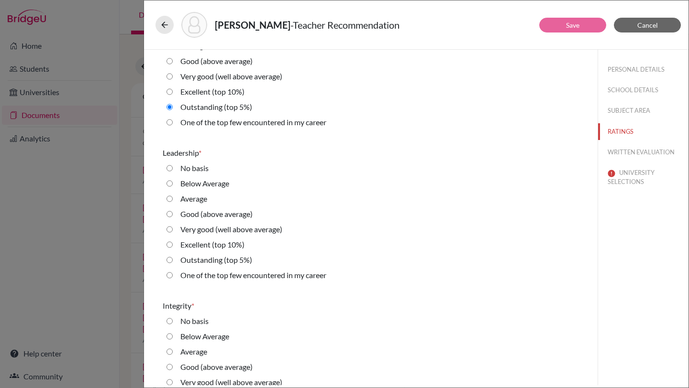
scroll to position [1287, 0]
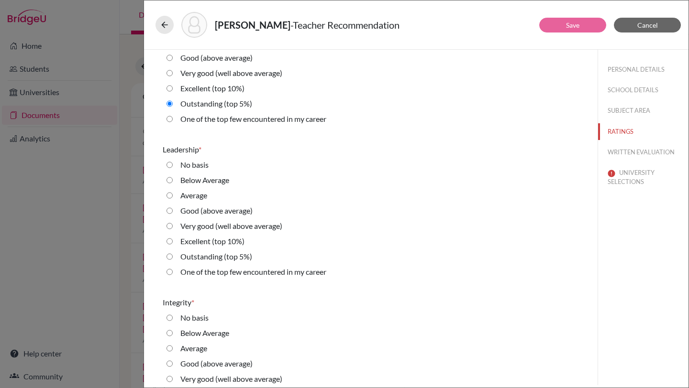
click at [170, 255] on 5\%\) "Outstanding (top 5%)" at bounding box center [169, 256] width 6 height 11
radio 5\%\) "true"
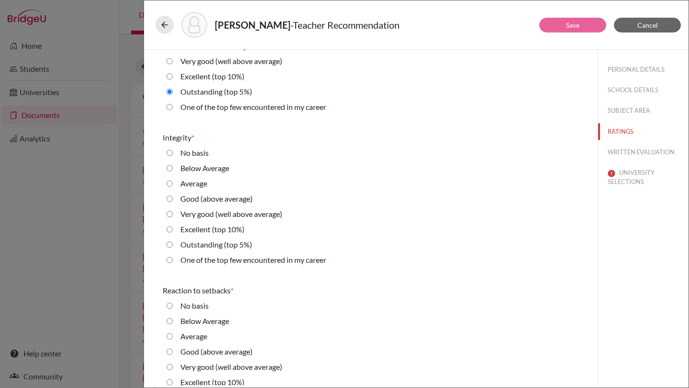
scroll to position [1468, 0]
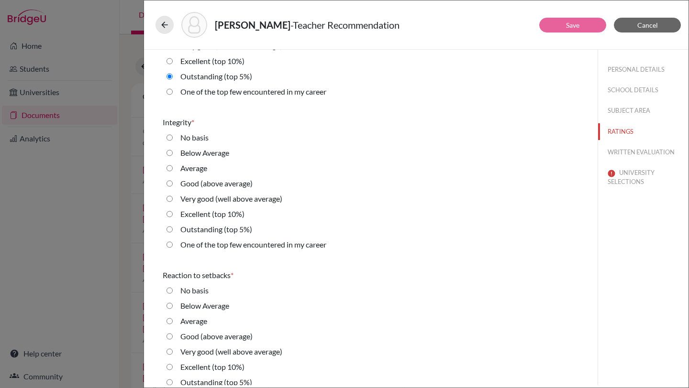
click at [168, 232] on 5\%\) "Outstanding (top 5%)" at bounding box center [169, 229] width 6 height 11
radio 5\%\) "true"
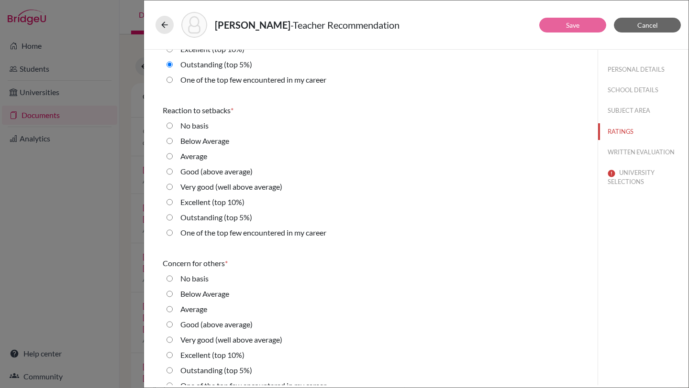
scroll to position [1637, 0]
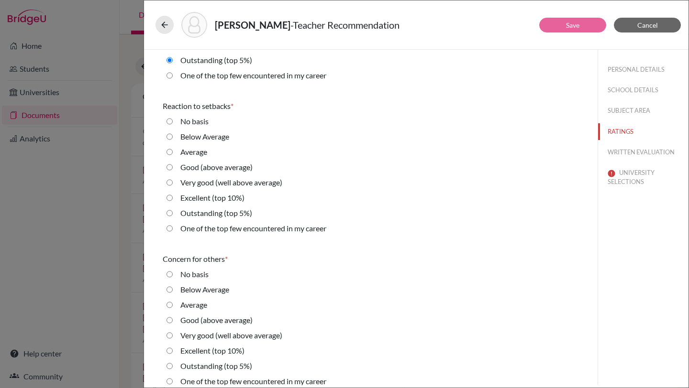
click at [169, 194] on 10\%\) "Excellent (top 10%)" at bounding box center [169, 197] width 6 height 11
radio 10\%\) "true"
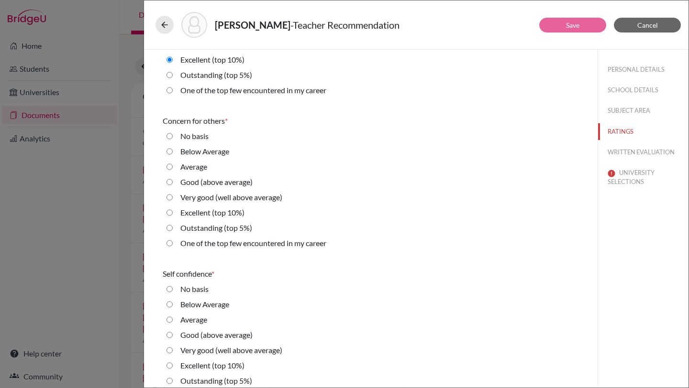
scroll to position [1813, 0]
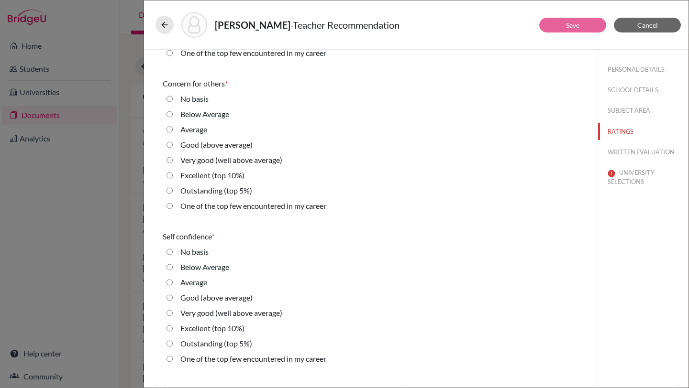
click at [168, 178] on 10\%\) "Excellent (top 10%)" at bounding box center [169, 175] width 6 height 11
radio 10\%\) "true"
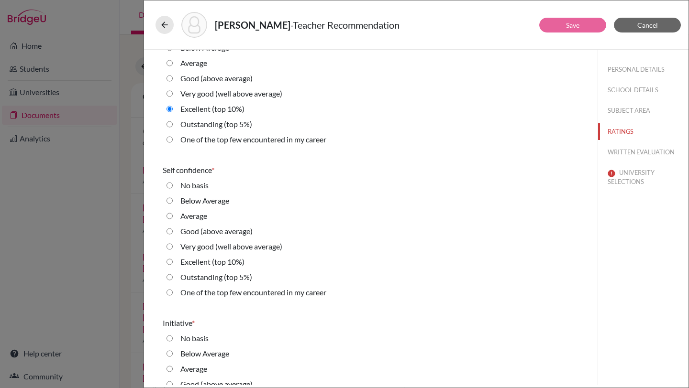
scroll to position [1957, 0]
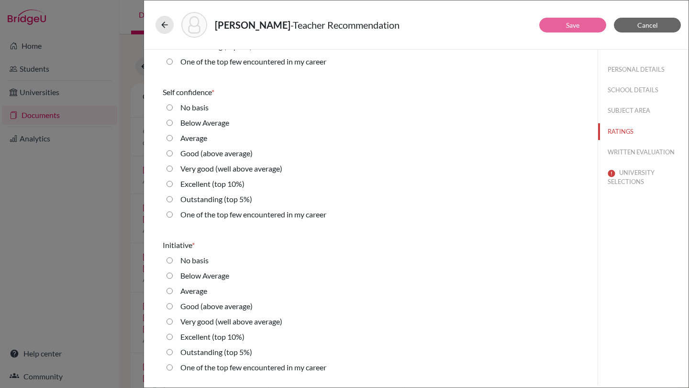
click at [167, 188] on 10\%\) "Excellent (top 10%)" at bounding box center [169, 183] width 6 height 11
radio 10\%\) "true"
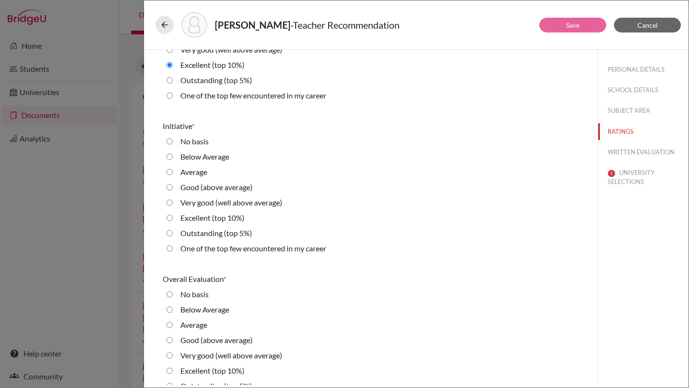
scroll to position [2080, 0]
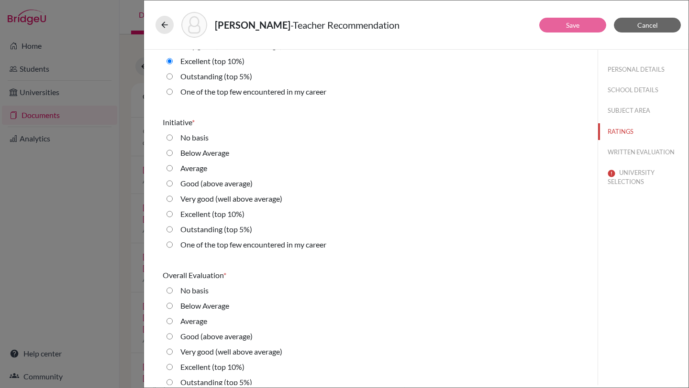
click at [170, 231] on 5\%\) "Outstanding (top 5%)" at bounding box center [169, 229] width 6 height 11
radio 5\%\) "true"
click at [170, 247] on career "One of the top few encountered in my career" at bounding box center [169, 244] width 6 height 11
radio career "true"
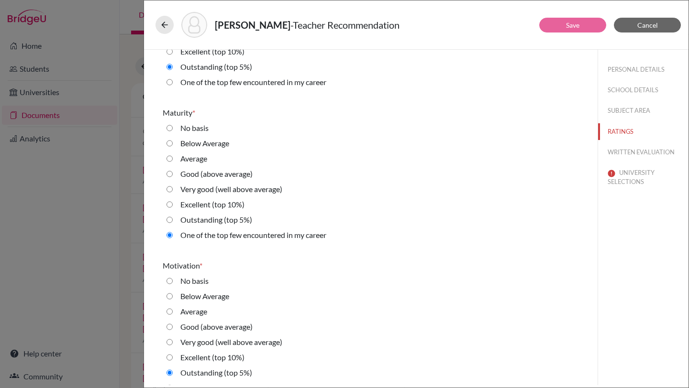
scroll to position [1018, 0]
click at [168, 219] on 5\%\) "Outstanding (top 5%)" at bounding box center [169, 220] width 6 height 11
radio 5\%\) "true"
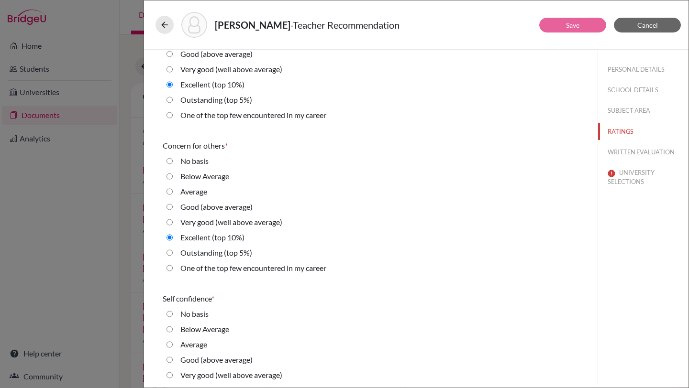
scroll to position [2106, 0]
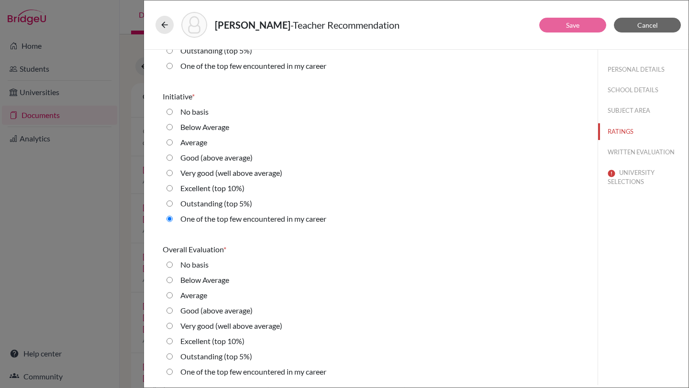
click at [168, 355] on 5\%\) "Outstanding (top 5%)" at bounding box center [169, 356] width 6 height 11
radio 5\%\) "true"
click at [626, 109] on button "SUBJECT AREA" at bounding box center [643, 110] width 90 height 17
select select "1"
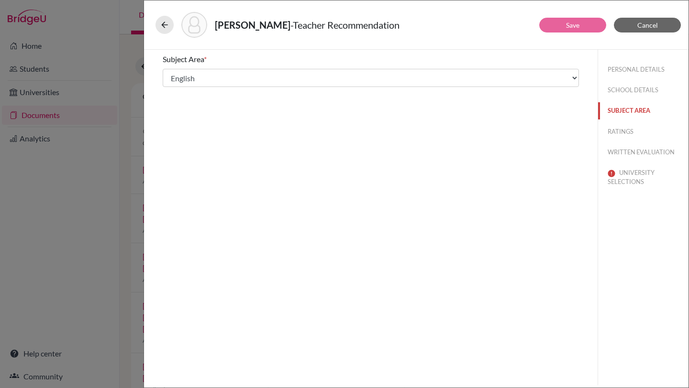
scroll to position [0, 0]
click at [632, 149] on button "WRITTEN EVALUATION" at bounding box center [643, 152] width 90 height 17
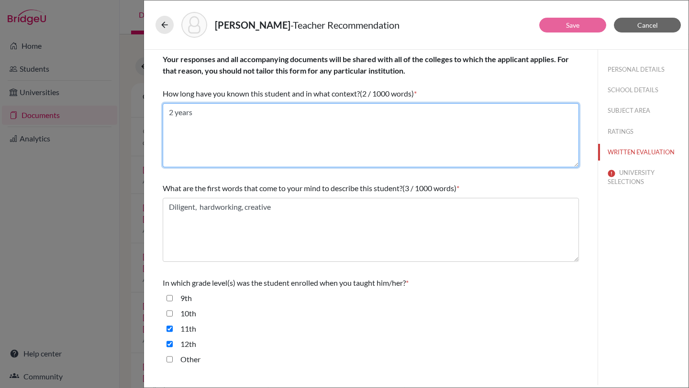
drag, startPoint x: 199, startPoint y: 111, endPoint x: 167, endPoint y: 111, distance: 31.1
click at [168, 111] on textarea "2 years" at bounding box center [371, 135] width 416 height 64
paste textarea "I have known Jaydeep Rath for two years, serving as his English Literature and …"
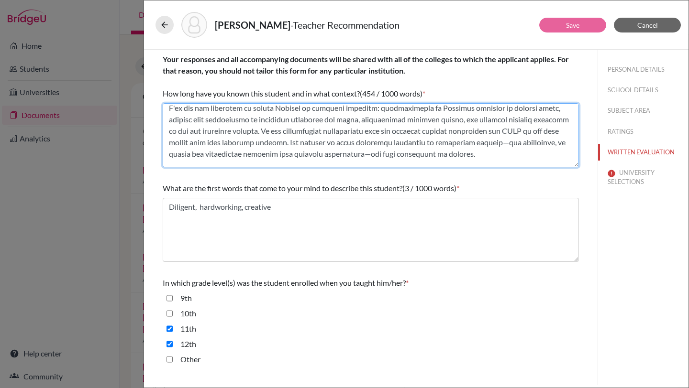
scroll to position [116, 0]
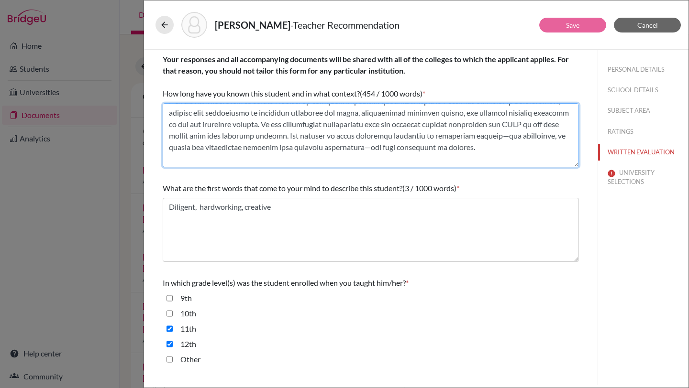
drag, startPoint x: 166, startPoint y: 109, endPoint x: 457, endPoint y: 149, distance: 294.1
click at [457, 149] on textarea at bounding box center [371, 135] width 416 height 64
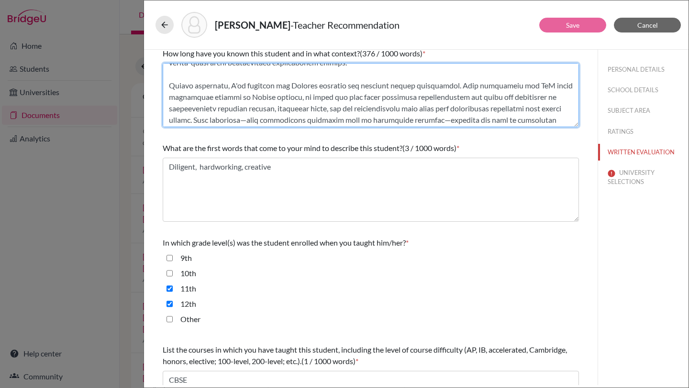
scroll to position [181, 0]
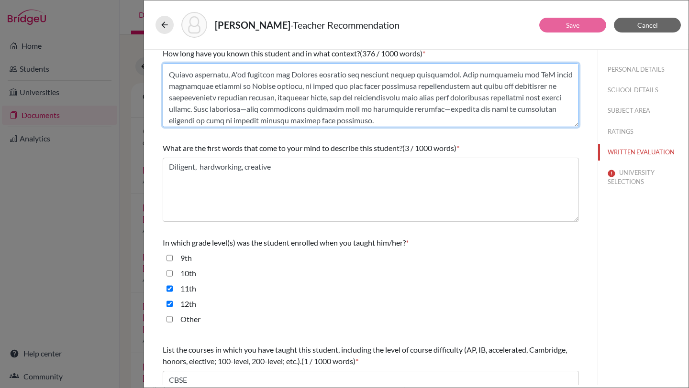
drag, startPoint x: 169, startPoint y: 73, endPoint x: 381, endPoint y: 117, distance: 216.0
click at [381, 117] on textarea at bounding box center [371, 95] width 416 height 64
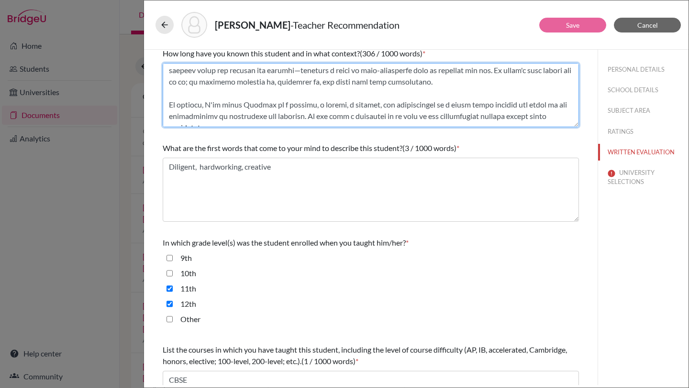
scroll to position [218, 0]
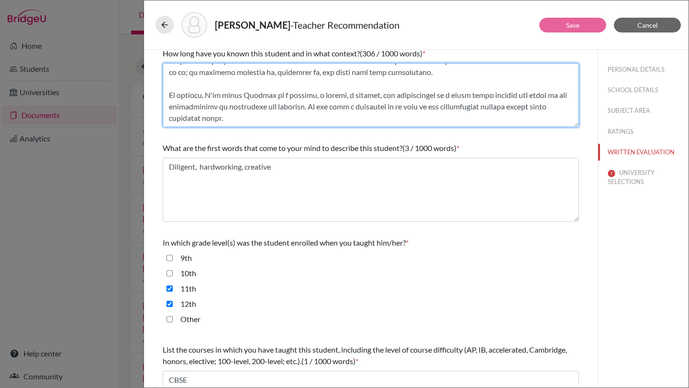
drag, startPoint x: 167, startPoint y: 96, endPoint x: 251, endPoint y: 126, distance: 89.3
click at [251, 126] on textarea at bounding box center [371, 95] width 416 height 64
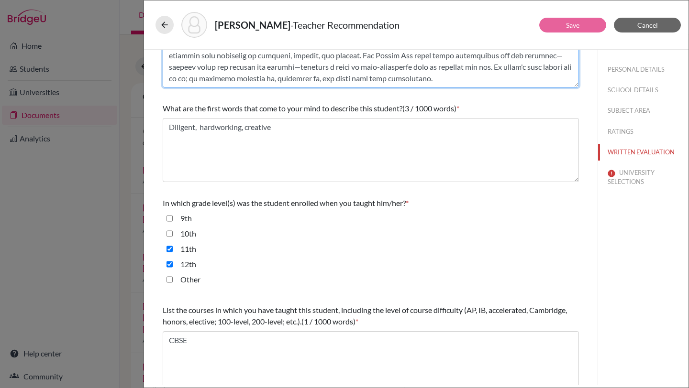
scroll to position [84, 0]
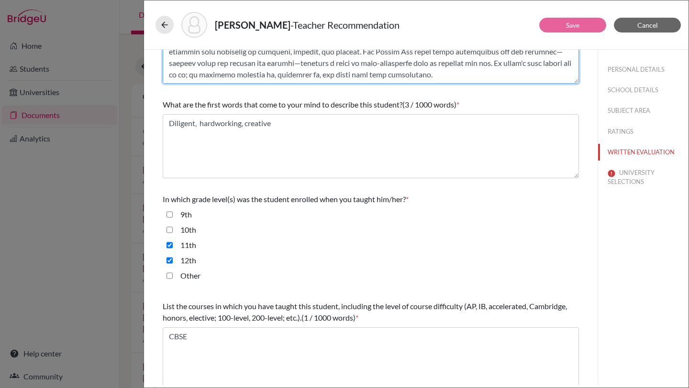
type textarea "I have known Jaydeep Rath for two years, serving as his English Literature and …"
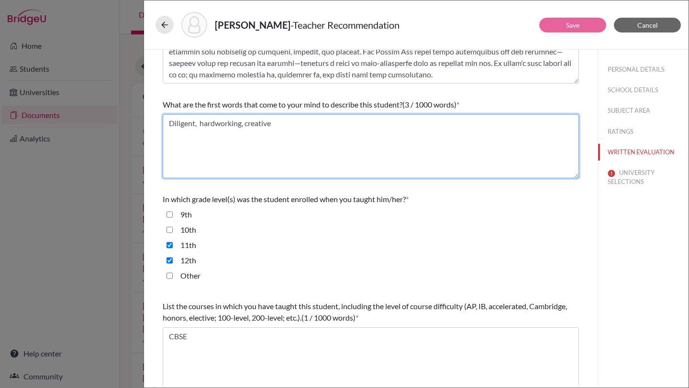
drag, startPoint x: 287, startPoint y: 128, endPoint x: 169, endPoint y: 123, distance: 118.3
click at [167, 124] on textarea "Diligent, hardworking, creative" at bounding box center [371, 146] width 416 height 64
paste textarea "These words capture Jaydeep's essence, but they only begin to describe the comp…"
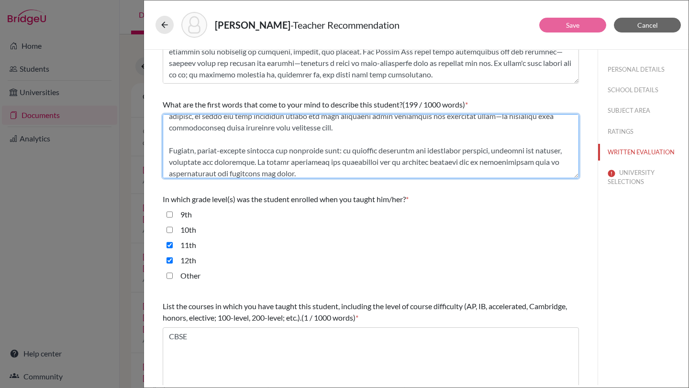
scroll to position [0, 0]
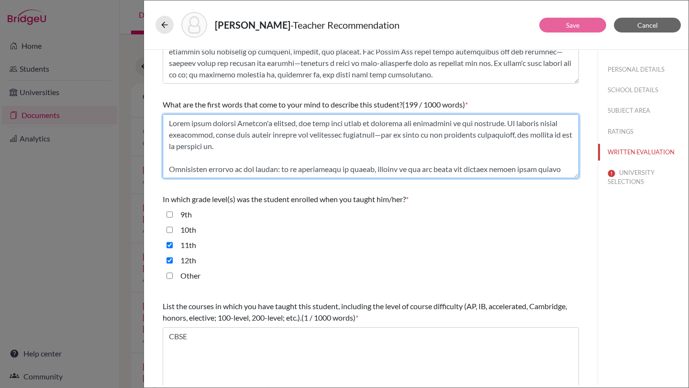
click at [386, 134] on textarea at bounding box center [371, 146] width 416 height 64
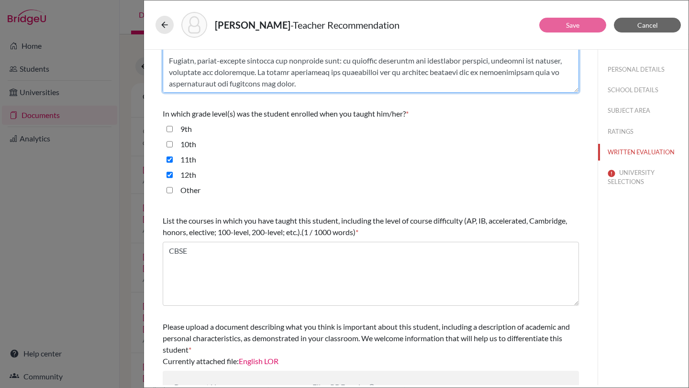
scroll to position [174, 0]
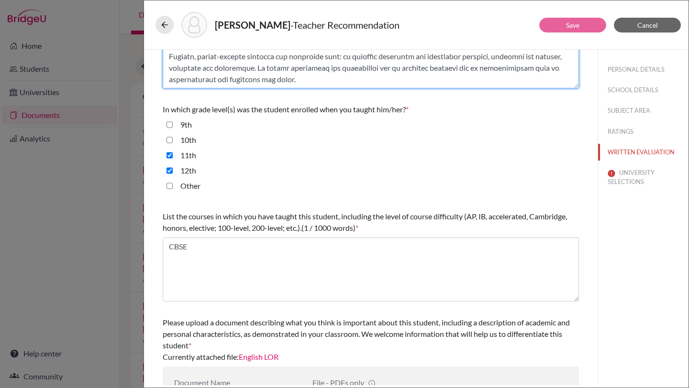
type textarea "These words capture Jaydeep's essence, but they only begin to describe the comp…"
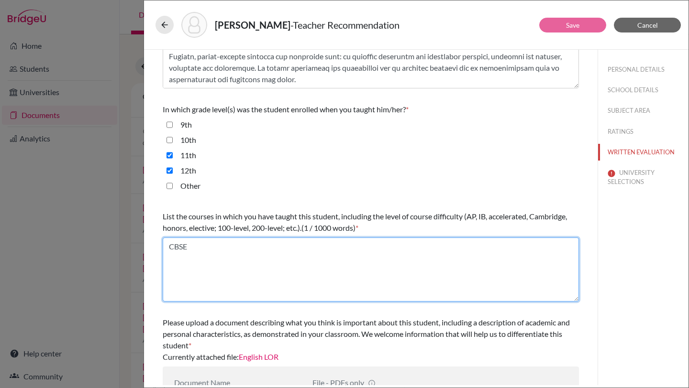
click at [215, 252] on textarea "CBSE" at bounding box center [371, 270] width 416 height 64
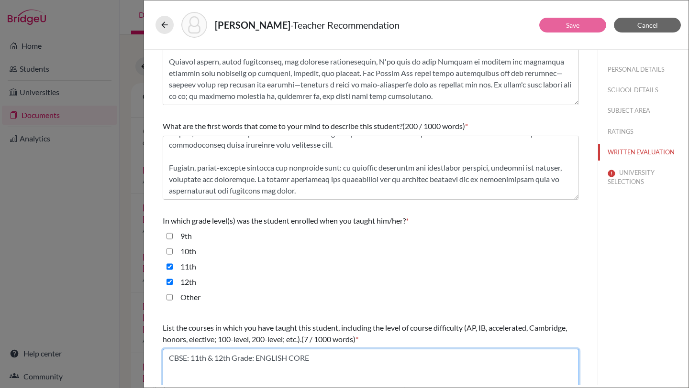
scroll to position [217, 0]
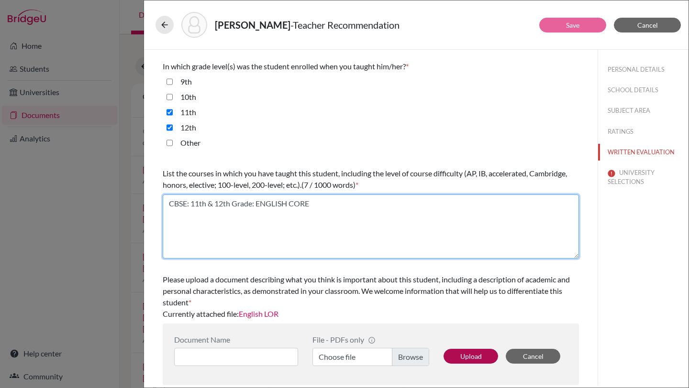
type textarea "CBSE: 11th & 12th Grade: ENGLISH CORE"
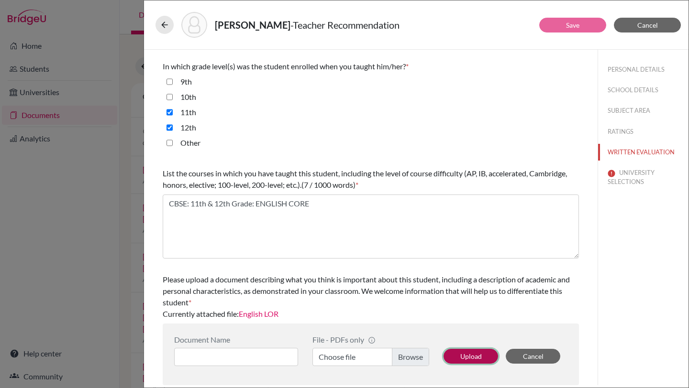
click at [469, 354] on button "Upload" at bounding box center [471, 356] width 55 height 15
click at [631, 182] on button "UNIVERSITY SELECTIONS" at bounding box center [643, 178] width 90 height 26
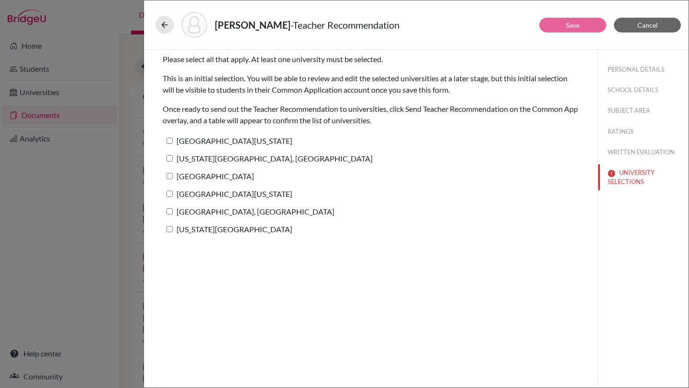
click at [193, 142] on label "[GEOGRAPHIC_DATA][US_STATE]" at bounding box center [228, 141] width 130 height 14
click at [173, 142] on input "[GEOGRAPHIC_DATA][US_STATE]" at bounding box center [169, 141] width 6 height 6
checkbox input "true"
click at [189, 157] on label "[US_STATE][GEOGRAPHIC_DATA], [GEOGRAPHIC_DATA]" at bounding box center [268, 159] width 210 height 14
click at [173, 157] on input "[US_STATE][GEOGRAPHIC_DATA], [GEOGRAPHIC_DATA]" at bounding box center [169, 158] width 6 height 6
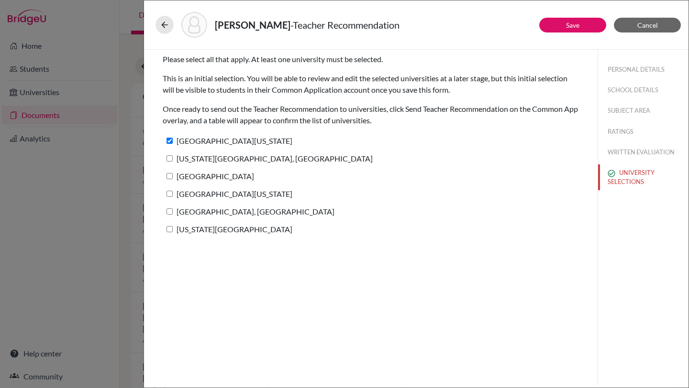
checkbox input "true"
click at [188, 173] on label "[GEOGRAPHIC_DATA]" at bounding box center [208, 176] width 91 height 14
click at [173, 173] on input "[GEOGRAPHIC_DATA]" at bounding box center [169, 176] width 6 height 6
checkbox input "true"
click at [188, 194] on label "[GEOGRAPHIC_DATA][US_STATE]" at bounding box center [228, 194] width 130 height 14
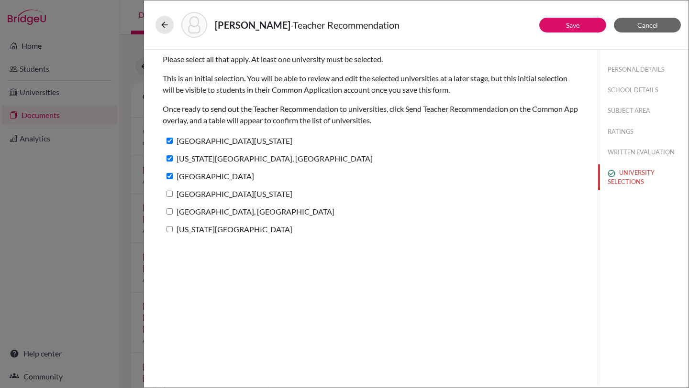
click at [173, 194] on input "[GEOGRAPHIC_DATA][US_STATE]" at bounding box center [169, 194] width 6 height 6
checkbox input "true"
click at [190, 210] on label "[GEOGRAPHIC_DATA], [GEOGRAPHIC_DATA]" at bounding box center [249, 212] width 172 height 14
click at [173, 210] on input "[GEOGRAPHIC_DATA], [GEOGRAPHIC_DATA]" at bounding box center [169, 212] width 6 height 6
checkbox input "true"
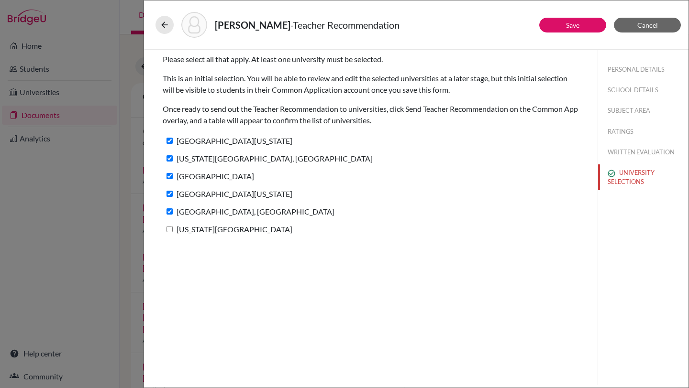
click at [190, 226] on label "[US_STATE][GEOGRAPHIC_DATA]" at bounding box center [228, 229] width 130 height 14
click at [173, 226] on input "[US_STATE][GEOGRAPHIC_DATA]" at bounding box center [169, 229] width 6 height 6
checkbox input "true"
click at [571, 31] on button "Save" at bounding box center [572, 25] width 67 height 15
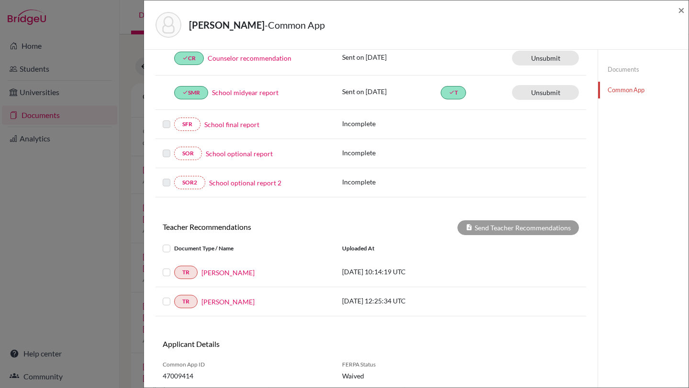
scroll to position [269, 0]
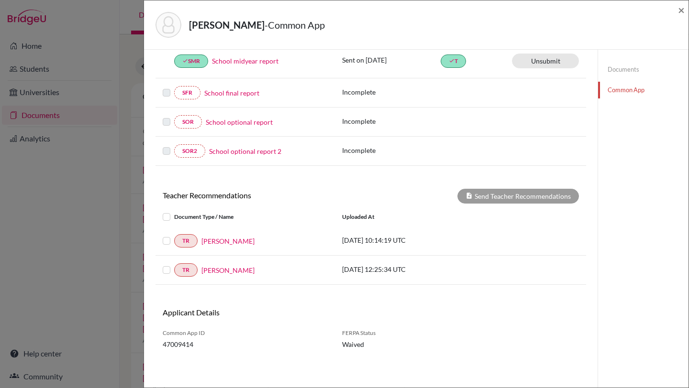
click at [174, 265] on label at bounding box center [174, 265] width 0 height 0
click at [0, 0] on input "checkbox" at bounding box center [0, 0] width 0 height 0
click at [174, 235] on label at bounding box center [174, 235] width 0 height 0
click at [0, 0] on input "checkbox" at bounding box center [0, 0] width 0 height 0
click at [174, 211] on label at bounding box center [174, 211] width 0 height 0
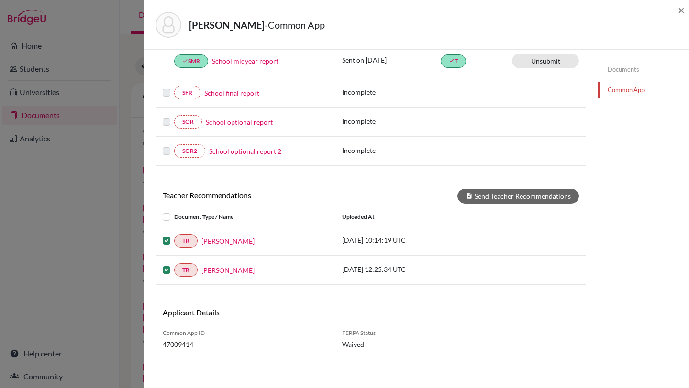
click at [0, 0] on input "checkbox" at bounding box center [0, 0] width 0 height 0
click at [174, 265] on label at bounding box center [174, 265] width 0 height 0
click at [0, 0] on input "checkbox" at bounding box center [0, 0] width 0 height 0
click at [508, 194] on button "Send Teacher Recommendations" at bounding box center [518, 196] width 122 height 15
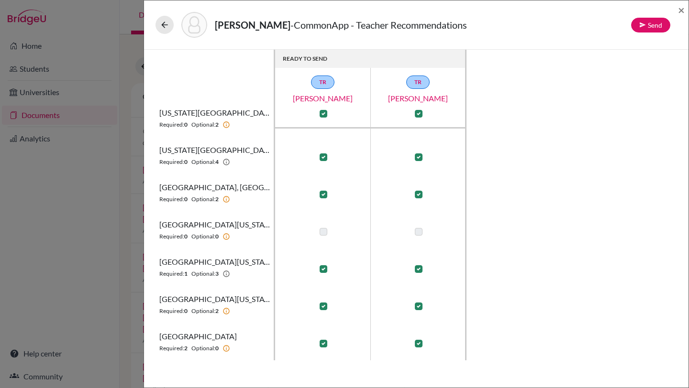
scroll to position [29, 0]
click at [645, 29] on button "Send" at bounding box center [650, 25] width 39 height 15
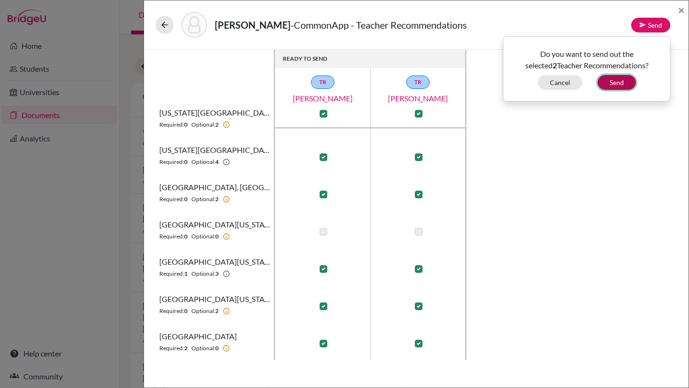
click at [618, 80] on button "Send" at bounding box center [617, 82] width 38 height 15
checkbox input "false"
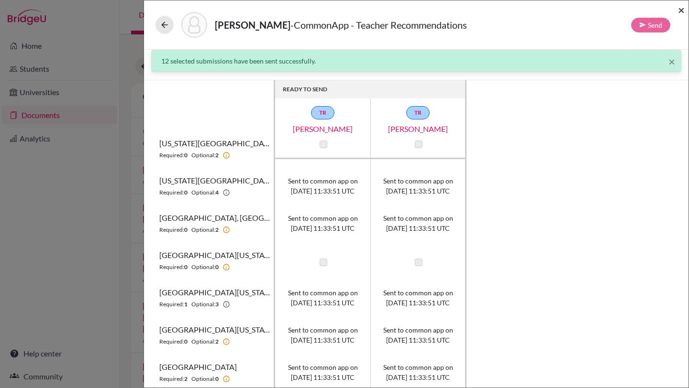
click at [681, 11] on span "×" at bounding box center [681, 10] width 7 height 14
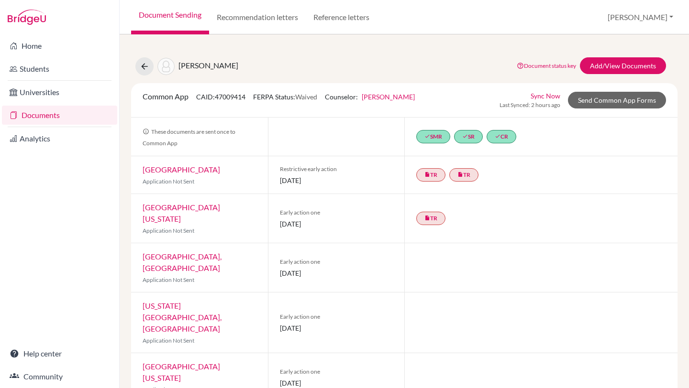
click at [47, 115] on link "Documents" at bounding box center [59, 115] width 115 height 19
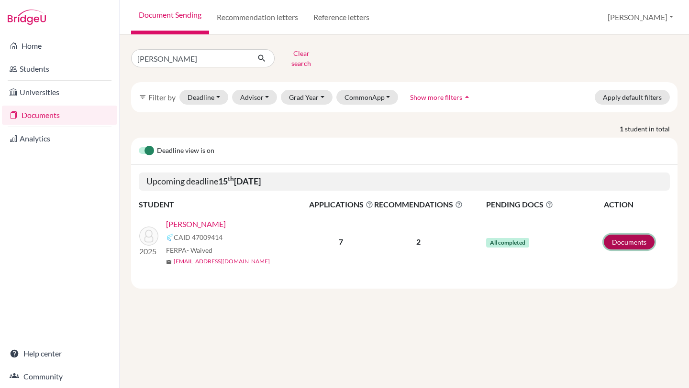
click at [618, 235] on link "Documents" at bounding box center [629, 242] width 51 height 15
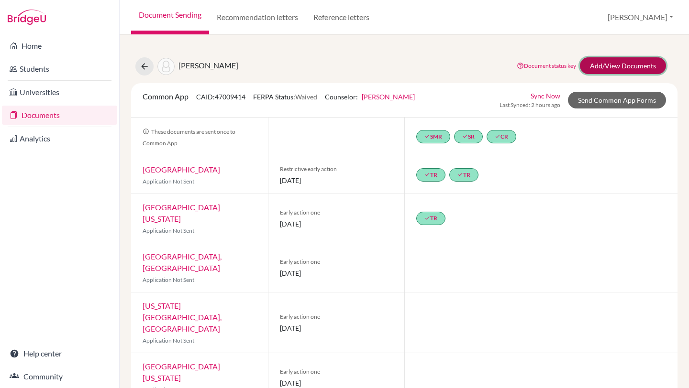
click at [605, 69] on link "Add/View Documents" at bounding box center [623, 65] width 86 height 17
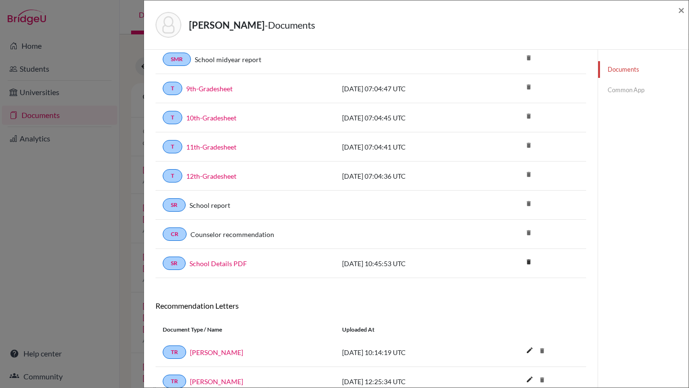
scroll to position [123, 0]
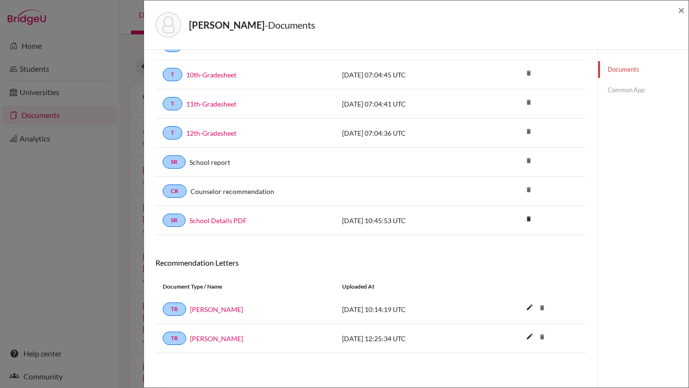
click at [645, 89] on link "Common App" at bounding box center [643, 90] width 90 height 17
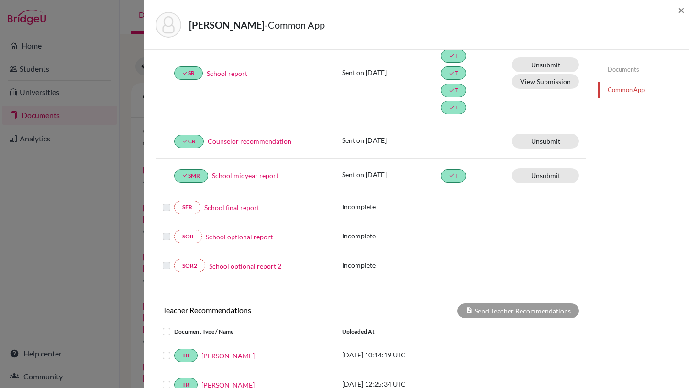
scroll to position [160, 0]
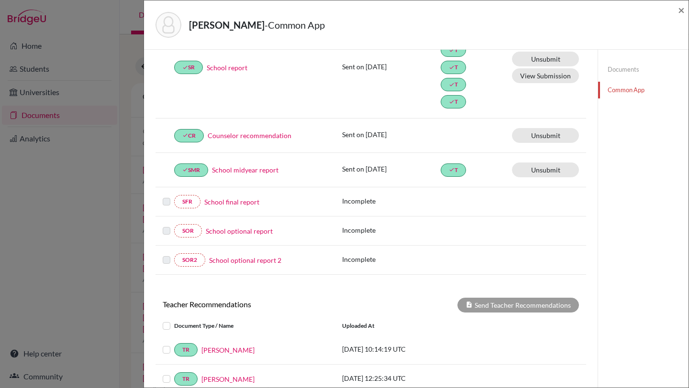
click at [167, 196] on label at bounding box center [167, 196] width 8 height 0
click at [214, 201] on link "School final report" at bounding box center [231, 202] width 55 height 10
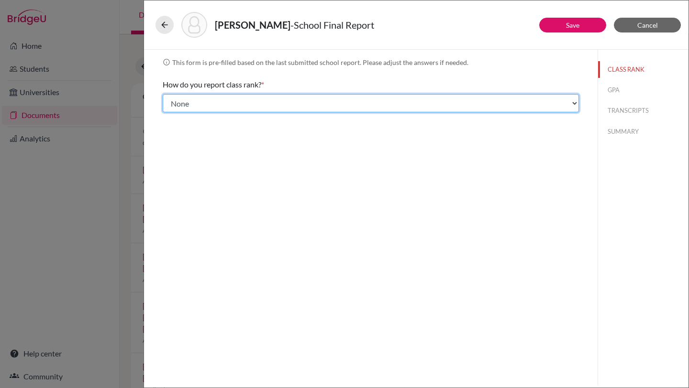
click at [538, 107] on select "Select... Exact Decile Quintile Quartile None" at bounding box center [371, 103] width 416 height 18
select select "1"
click at [163, 94] on select "Select... Exact Decile Quintile Quartile None" at bounding box center [371, 103] width 416 height 18
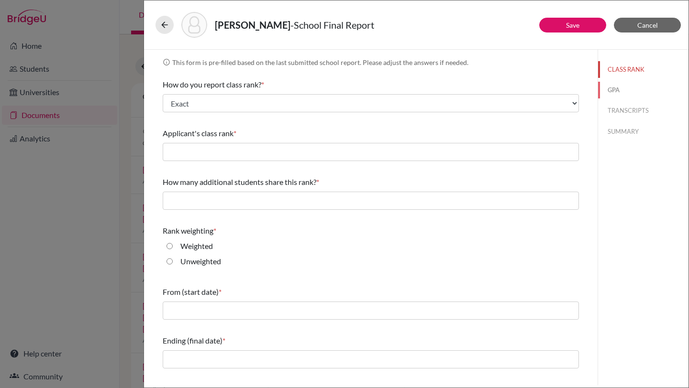
click at [623, 91] on button "GPA" at bounding box center [643, 90] width 90 height 17
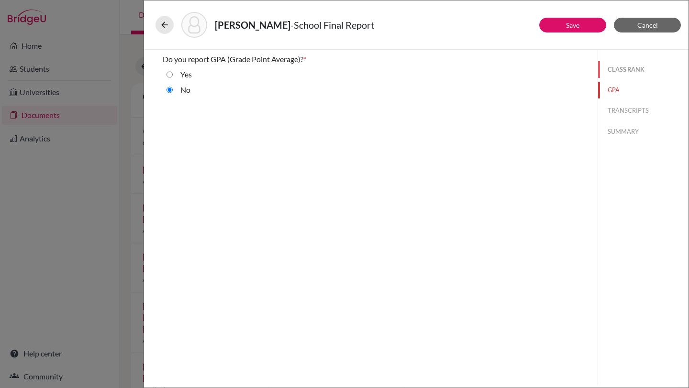
click at [608, 64] on button "CLASS RANK" at bounding box center [643, 69] width 90 height 17
select select "1"
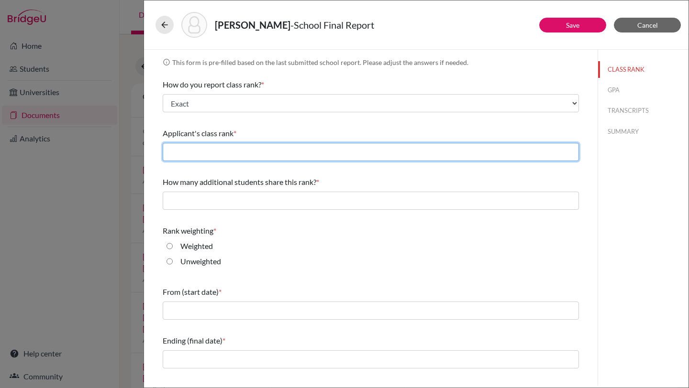
click at [299, 149] on input "text" at bounding box center [371, 152] width 416 height 18
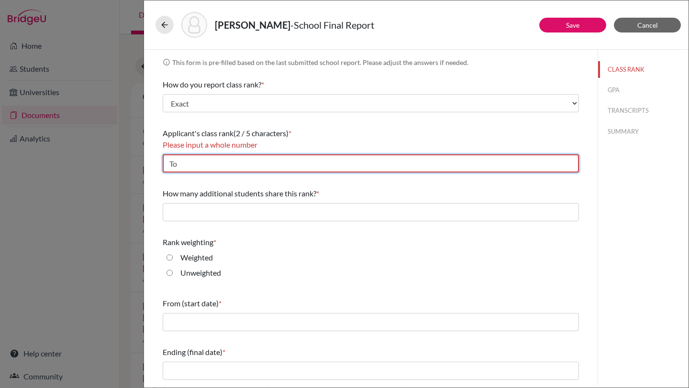
type input "T"
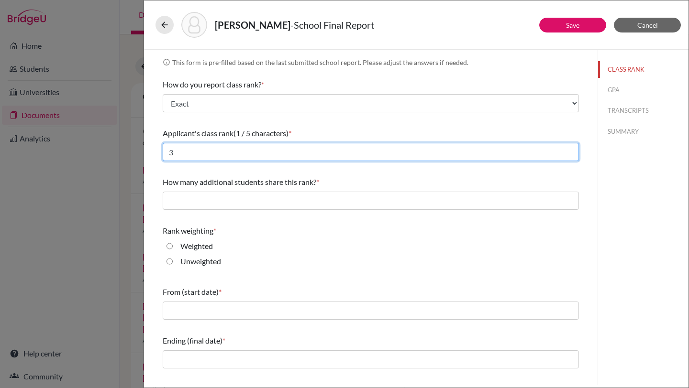
type input "3"
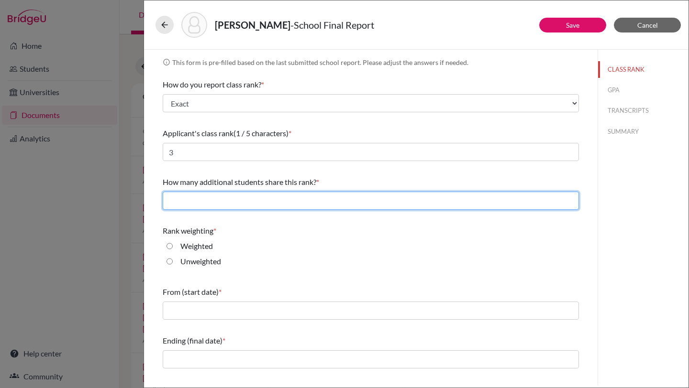
click at [241, 197] on input "text" at bounding box center [371, 201] width 416 height 18
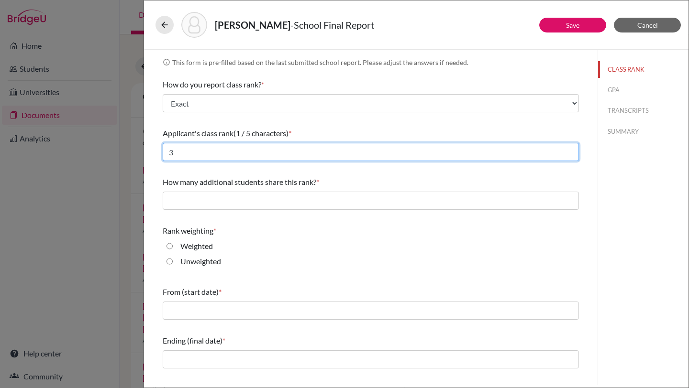
click at [191, 150] on input "3" at bounding box center [371, 152] width 416 height 18
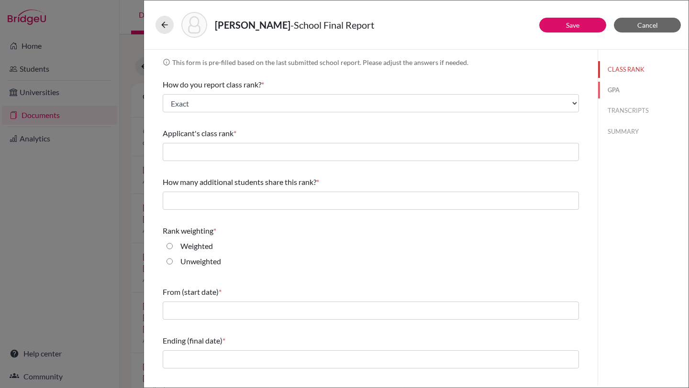
click at [621, 91] on button "GPA" at bounding box center [643, 90] width 90 height 17
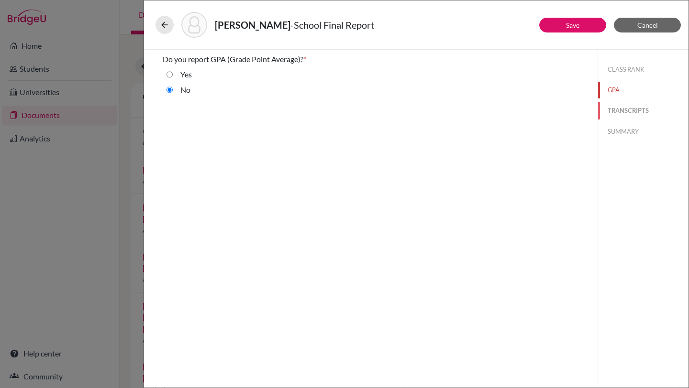
click at [625, 102] on button "TRANSCRIPTS" at bounding box center [643, 110] width 90 height 17
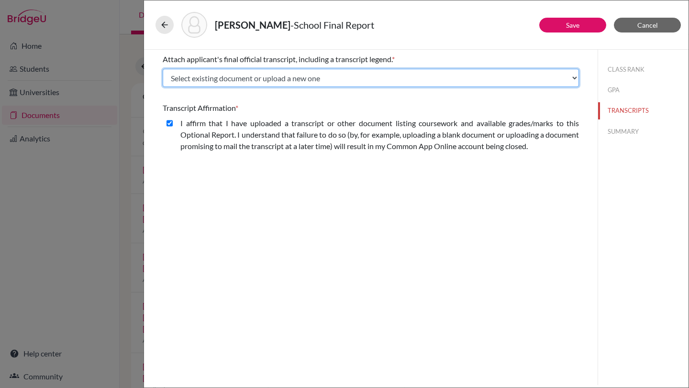
click at [546, 76] on select "Select existing document or upload a new one 11th-Gradesheet 10th-Gradesheet 9t…" at bounding box center [371, 78] width 416 height 18
select select "688930"
click at [163, 69] on select "Select existing document or upload a new one 11th-Gradesheet 10th-Gradesheet 9t…" at bounding box center [371, 78] width 416 height 18
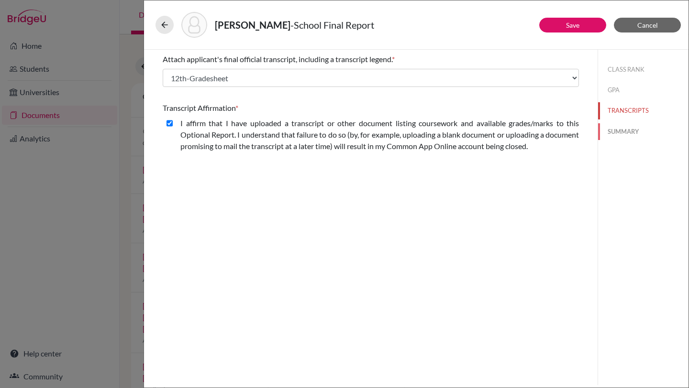
click at [621, 128] on button "SUMMARY" at bounding box center [643, 131] width 90 height 17
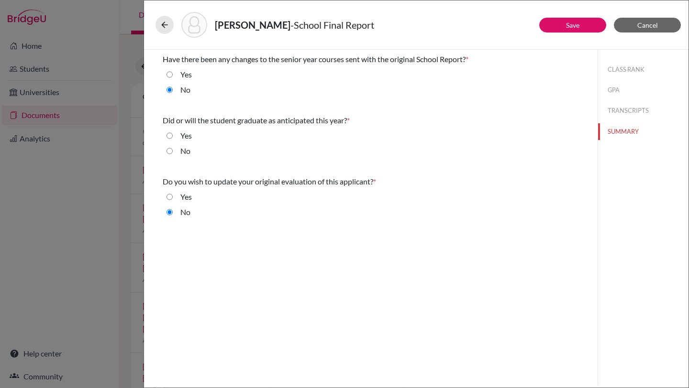
click at [169, 135] on input "Yes" at bounding box center [169, 135] width 6 height 11
radio input "true"
click at [621, 111] on button "TRANSCRIPTS" at bounding box center [643, 110] width 90 height 17
select select "688930"
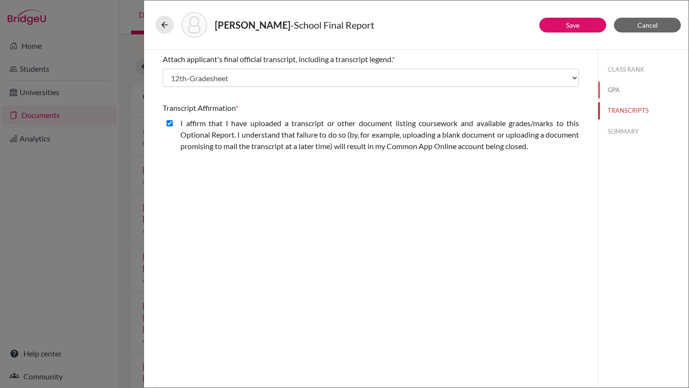
click at [616, 92] on button "GPA" at bounding box center [643, 90] width 90 height 17
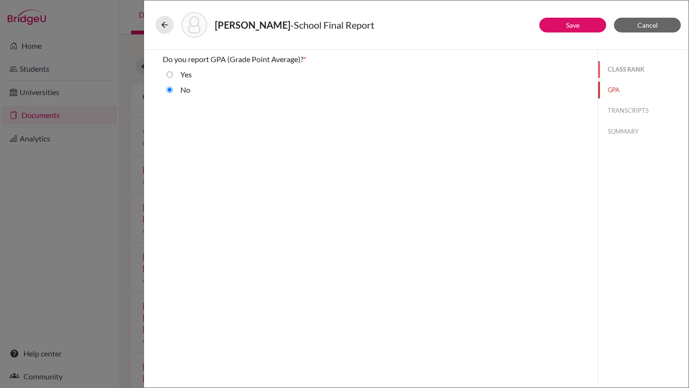
click at [617, 69] on button "CLASS RANK" at bounding box center [643, 69] width 90 height 17
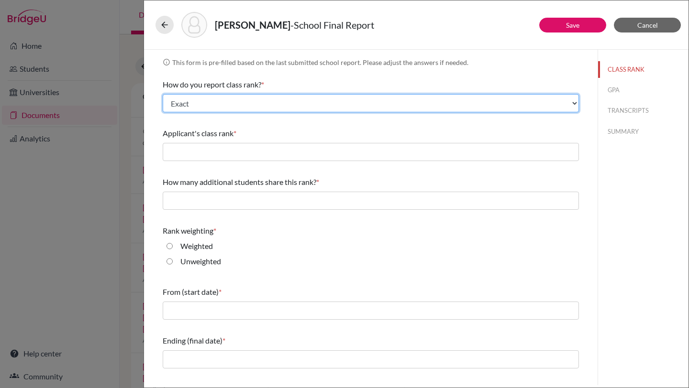
click at [245, 104] on select "Select... Exact Decile Quintile Quartile None" at bounding box center [371, 103] width 416 height 18
select select "5"
click at [163, 94] on select "Select... Exact Decile Quintile Quartile None" at bounding box center [371, 103] width 416 height 18
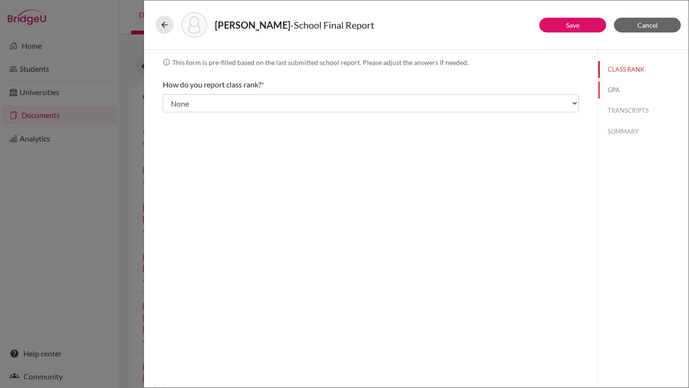
click at [624, 93] on button "GPA" at bounding box center [643, 90] width 90 height 17
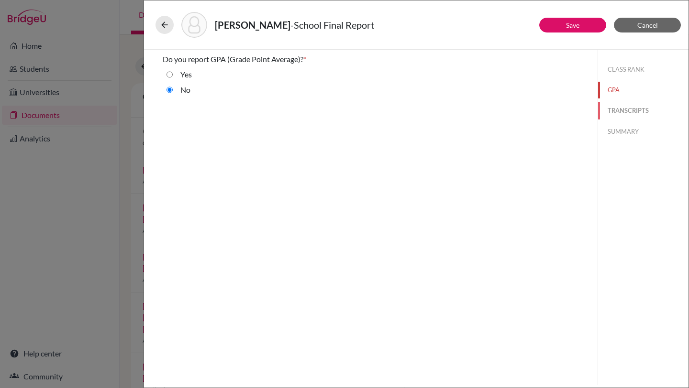
click at [624, 111] on button "TRANSCRIPTS" at bounding box center [643, 110] width 90 height 17
select select "688930"
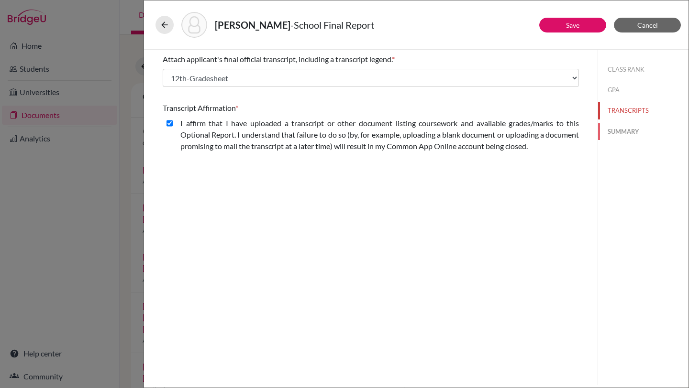
click at [625, 130] on button "SUMMARY" at bounding box center [643, 131] width 90 height 17
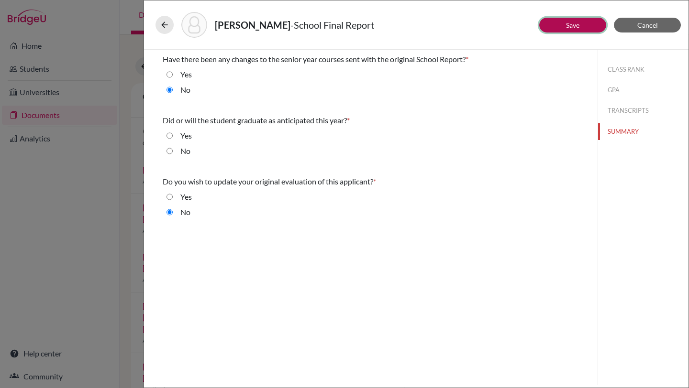
click at [574, 22] on link "Save" at bounding box center [572, 25] width 13 height 8
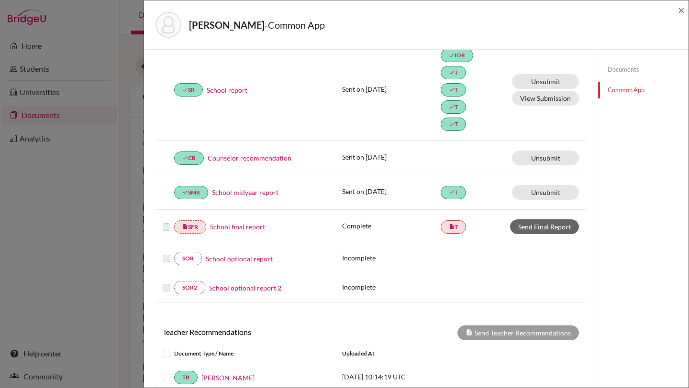
scroll to position [141, 0]
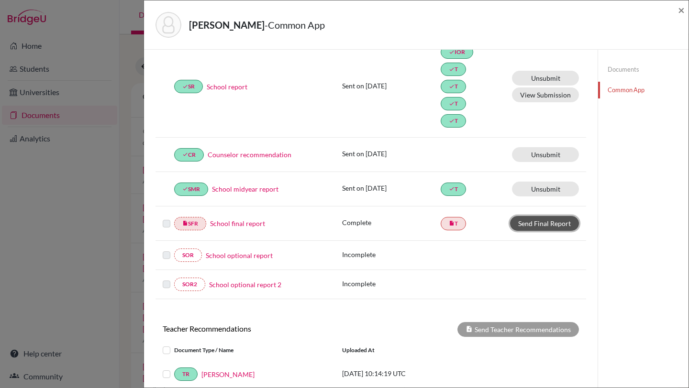
click at [525, 223] on link "Send Final Report" at bounding box center [544, 223] width 69 height 15
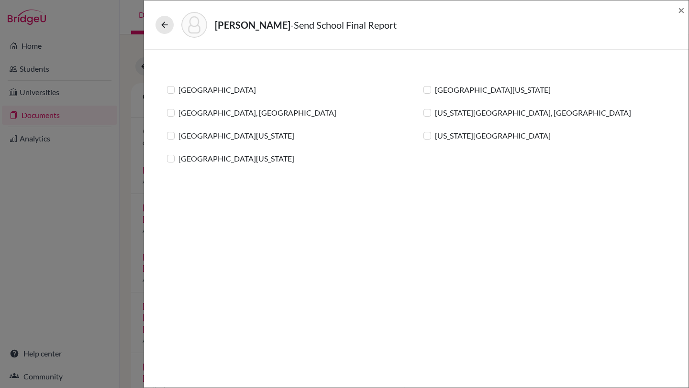
click at [178, 90] on label "[GEOGRAPHIC_DATA]" at bounding box center [217, 89] width 78 height 11
click at [0, 0] on input "[GEOGRAPHIC_DATA]" at bounding box center [0, 0] width 0 height 0
click at [178, 112] on label "[GEOGRAPHIC_DATA], [GEOGRAPHIC_DATA]" at bounding box center [257, 112] width 158 height 11
click at [0, 0] on input "[GEOGRAPHIC_DATA], [GEOGRAPHIC_DATA]" at bounding box center [0, 0] width 0 height 0
click at [435, 89] on label "[GEOGRAPHIC_DATA][US_STATE]" at bounding box center [493, 89] width 116 height 11
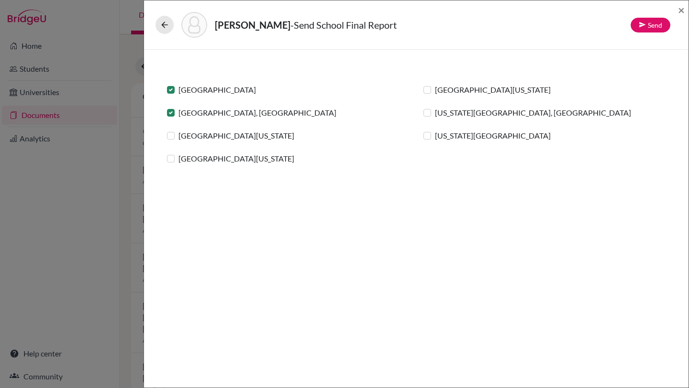
click at [0, 0] on input "[GEOGRAPHIC_DATA][US_STATE]" at bounding box center [0, 0] width 0 height 0
click at [435, 112] on label "[US_STATE][GEOGRAPHIC_DATA], [GEOGRAPHIC_DATA]" at bounding box center [533, 112] width 196 height 11
click at [0, 0] on input "[US_STATE][GEOGRAPHIC_DATA], [GEOGRAPHIC_DATA]" at bounding box center [0, 0] width 0 height 0
click at [435, 134] on label "[US_STATE][GEOGRAPHIC_DATA]" at bounding box center [493, 135] width 116 height 11
click at [0, 0] on input "[US_STATE][GEOGRAPHIC_DATA]" at bounding box center [0, 0] width 0 height 0
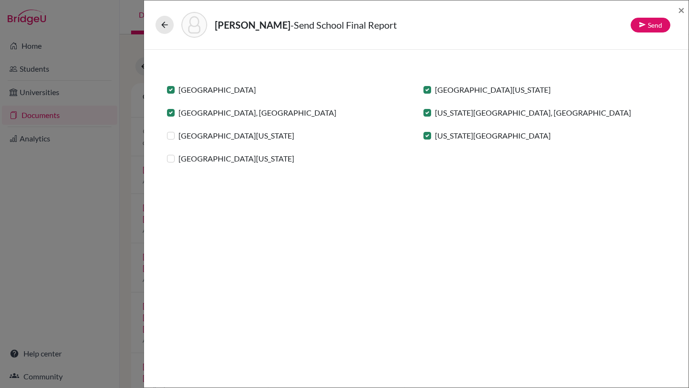
click at [178, 132] on label "[GEOGRAPHIC_DATA][US_STATE]" at bounding box center [236, 135] width 116 height 11
click at [0, 0] on input "[GEOGRAPHIC_DATA][US_STATE]" at bounding box center [0, 0] width 0 height 0
click at [178, 160] on label "[GEOGRAPHIC_DATA][US_STATE]" at bounding box center [236, 158] width 116 height 11
click at [0, 0] on input "[GEOGRAPHIC_DATA][US_STATE]" at bounding box center [0, 0] width 0 height 0
click at [655, 23] on link "Send" at bounding box center [651, 25] width 40 height 15
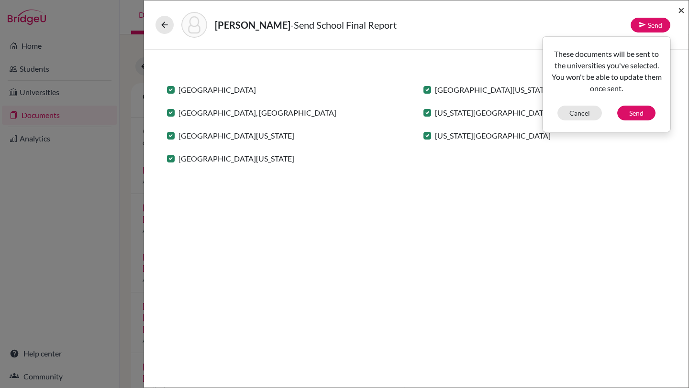
click at [681, 10] on span "×" at bounding box center [681, 10] width 7 height 14
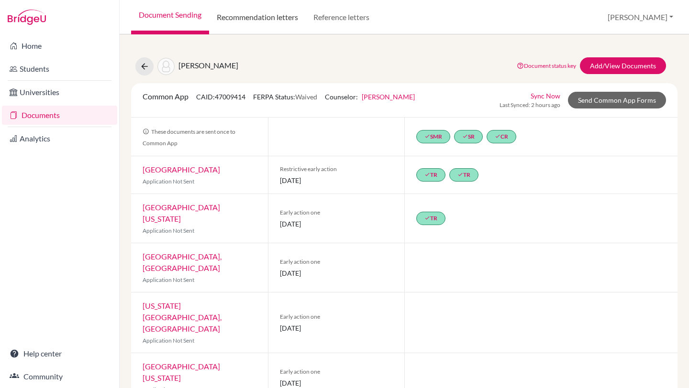
click at [255, 24] on link "Recommendation letters" at bounding box center [257, 17] width 97 height 34
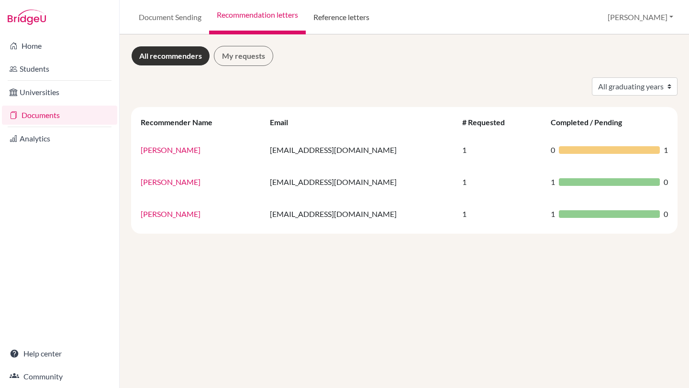
click at [344, 28] on link "Reference letters" at bounding box center [341, 17] width 71 height 34
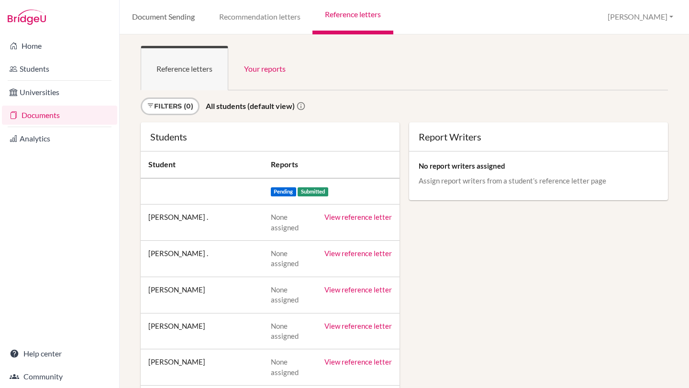
click at [165, 26] on link "Document Sending" at bounding box center [163, 17] width 87 height 34
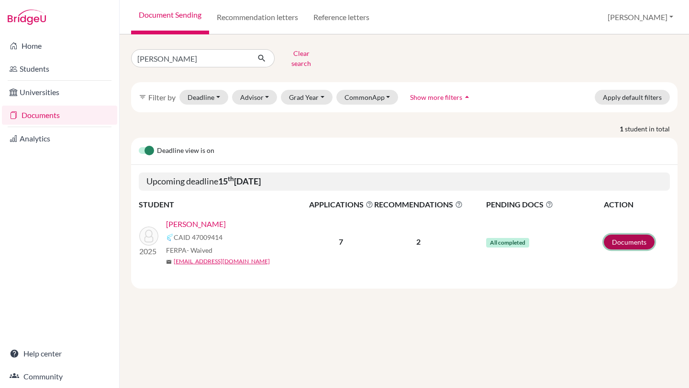
click at [628, 235] on link "Documents" at bounding box center [629, 242] width 51 height 15
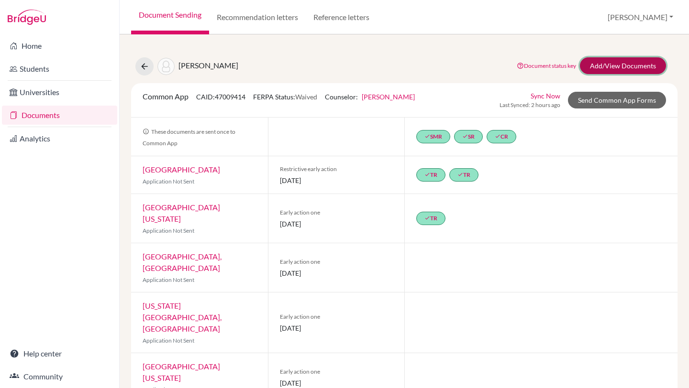
click at [644, 59] on link "Add/View Documents" at bounding box center [623, 65] width 86 height 17
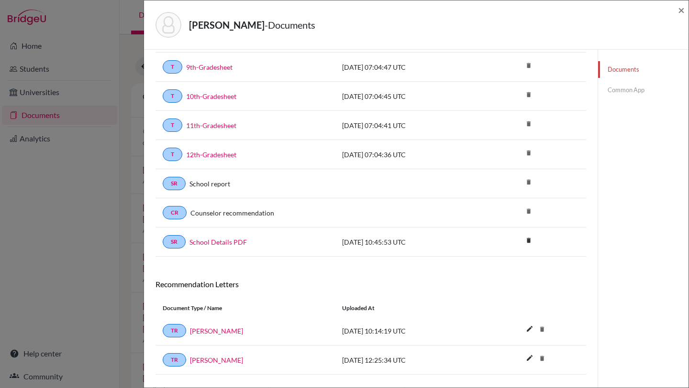
scroll to position [133, 0]
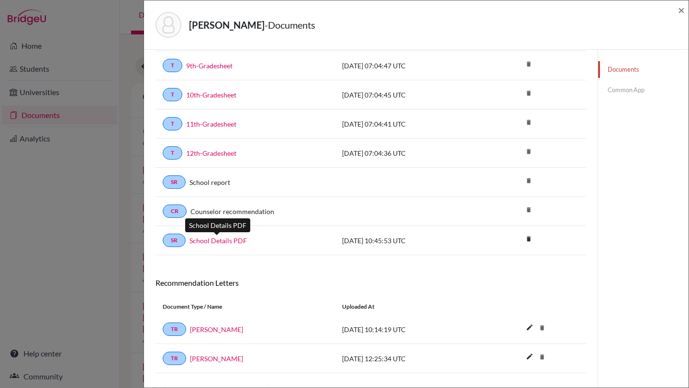
click at [219, 241] on link "School Details PDF" at bounding box center [217, 241] width 57 height 10
click at [615, 98] on link "Common App" at bounding box center [643, 90] width 90 height 17
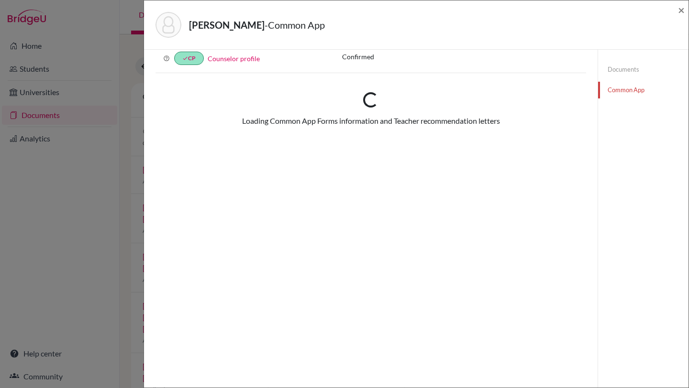
scroll to position [133, 0]
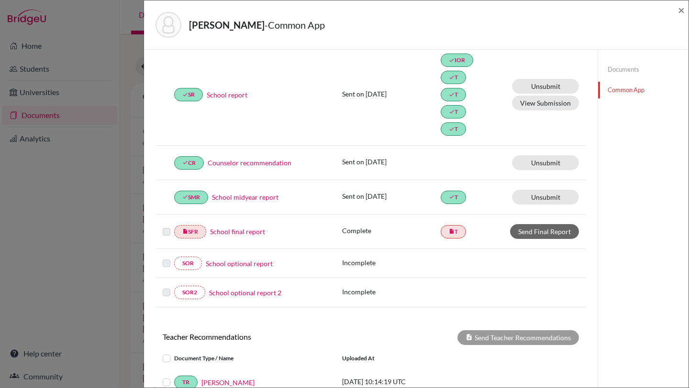
click at [222, 234] on link "School final report" at bounding box center [237, 232] width 55 height 10
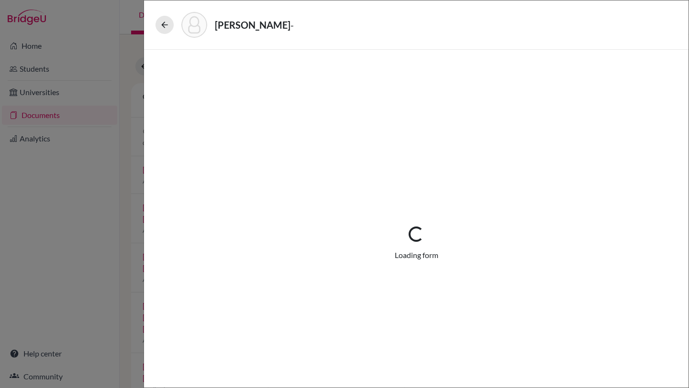
select select "5"
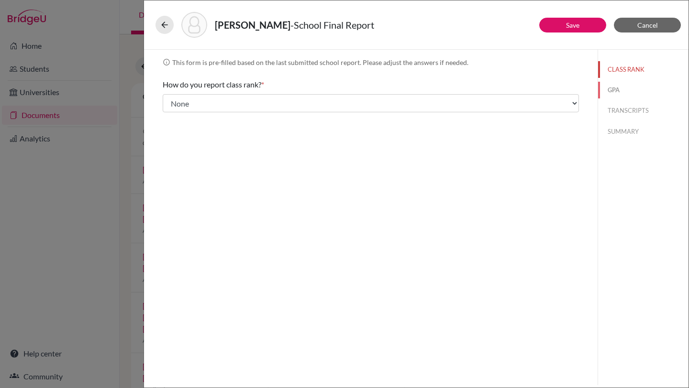
click at [619, 90] on button "GPA" at bounding box center [643, 90] width 90 height 17
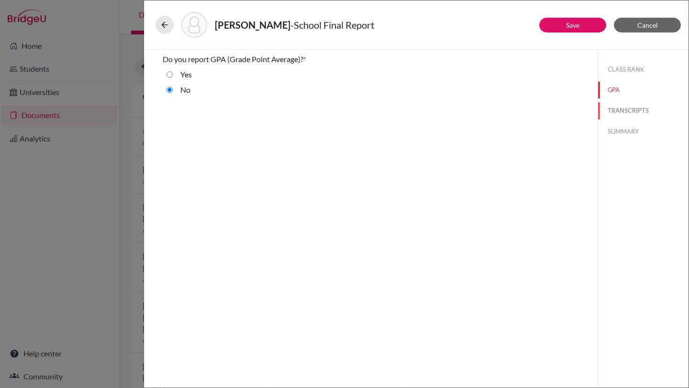
click at [623, 104] on button "TRANSCRIPTS" at bounding box center [643, 110] width 90 height 17
select select "688930"
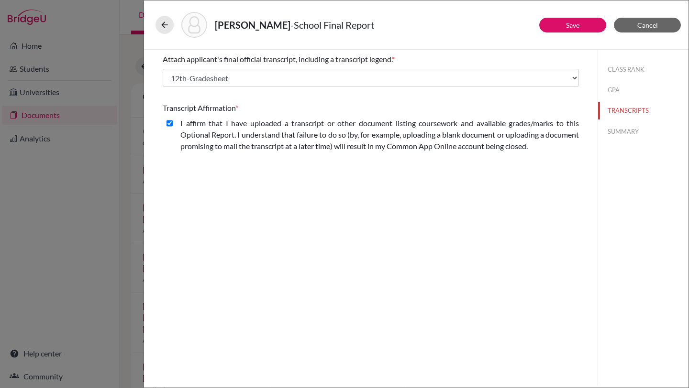
click at [623, 122] on div "CLASS RANK GPA TRANSCRIPTS SUMMARY" at bounding box center [643, 99] width 90 height 98
click at [620, 135] on button "SUMMARY" at bounding box center [643, 131] width 90 height 17
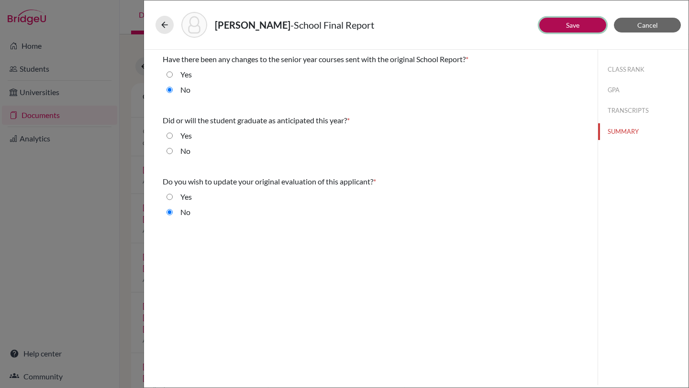
click at [563, 27] on button "Save" at bounding box center [572, 25] width 67 height 15
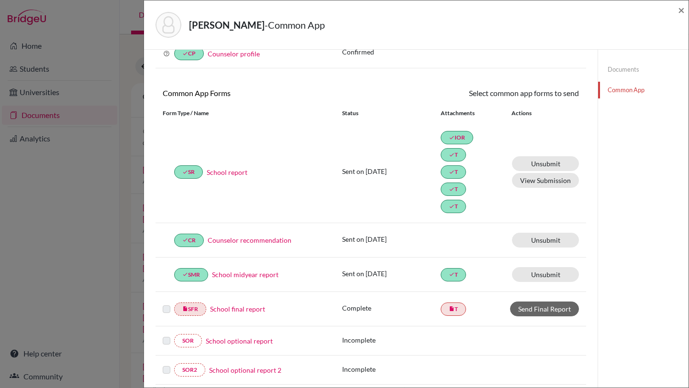
scroll to position [78, 0]
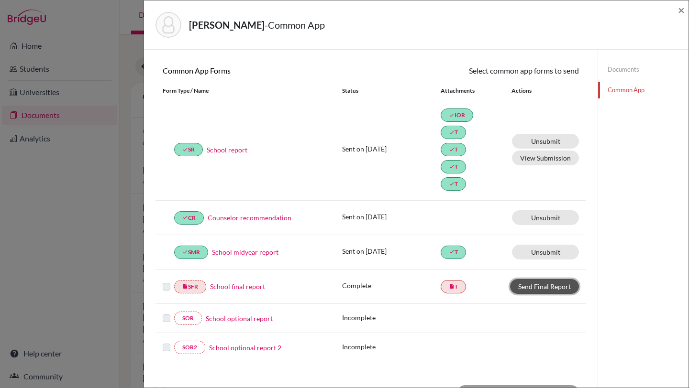
click at [533, 288] on link "Send Final Report" at bounding box center [544, 286] width 69 height 15
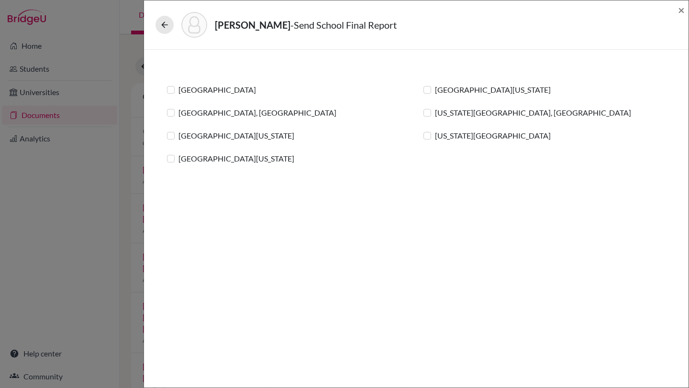
click at [190, 90] on label "[GEOGRAPHIC_DATA]" at bounding box center [217, 89] width 78 height 11
click at [0, 0] on input "[GEOGRAPHIC_DATA]" at bounding box center [0, 0] width 0 height 0
click at [186, 112] on label "[GEOGRAPHIC_DATA], [GEOGRAPHIC_DATA]" at bounding box center [257, 112] width 158 height 11
click at [0, 0] on input "[GEOGRAPHIC_DATA], [GEOGRAPHIC_DATA]" at bounding box center [0, 0] width 0 height 0
click at [186, 133] on label "[GEOGRAPHIC_DATA][US_STATE]" at bounding box center [236, 135] width 116 height 11
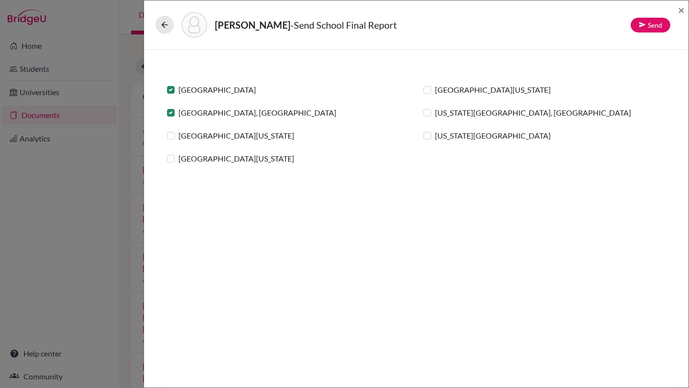
click at [0, 0] on input "[GEOGRAPHIC_DATA][US_STATE]" at bounding box center [0, 0] width 0 height 0
click at [186, 159] on label "[GEOGRAPHIC_DATA][US_STATE]" at bounding box center [236, 158] width 116 height 11
click at [0, 0] on input "[GEOGRAPHIC_DATA][US_STATE]" at bounding box center [0, 0] width 0 height 0
click at [435, 136] on label "[US_STATE][GEOGRAPHIC_DATA]" at bounding box center [493, 135] width 116 height 11
click at [0, 0] on input "[US_STATE][GEOGRAPHIC_DATA]" at bounding box center [0, 0] width 0 height 0
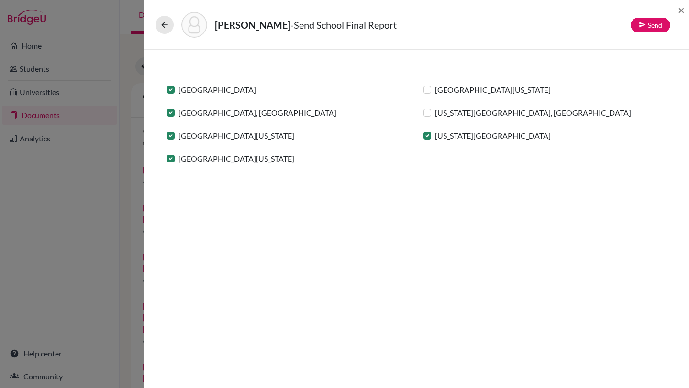
click at [435, 113] on label "[US_STATE][GEOGRAPHIC_DATA], [GEOGRAPHIC_DATA]" at bounding box center [533, 112] width 196 height 11
click at [0, 0] on input "[US_STATE][GEOGRAPHIC_DATA], [GEOGRAPHIC_DATA]" at bounding box center [0, 0] width 0 height 0
click at [435, 93] on label "[GEOGRAPHIC_DATA][US_STATE]" at bounding box center [493, 89] width 116 height 11
click at [0, 0] on input "[GEOGRAPHIC_DATA][US_STATE]" at bounding box center [0, 0] width 0 height 0
click at [633, 26] on link "Send" at bounding box center [651, 25] width 40 height 15
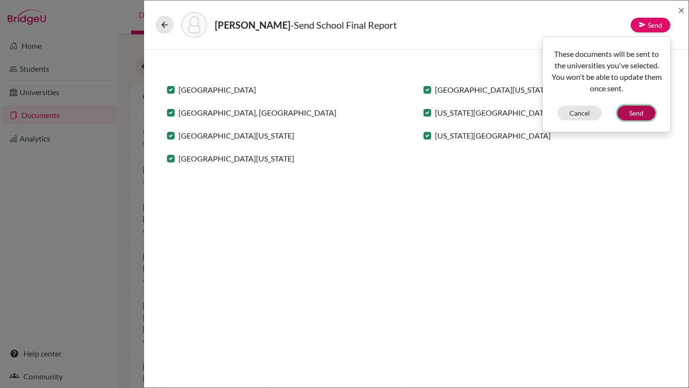
click at [633, 112] on button "Send" at bounding box center [636, 113] width 38 height 15
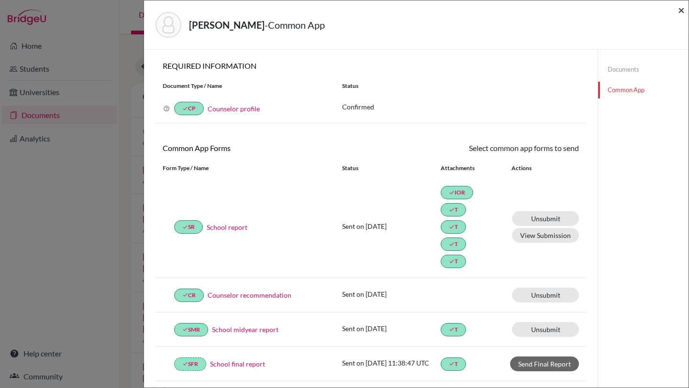
click at [683, 7] on span "×" at bounding box center [681, 10] width 7 height 14
